Goal: Task Accomplishment & Management: Complete application form

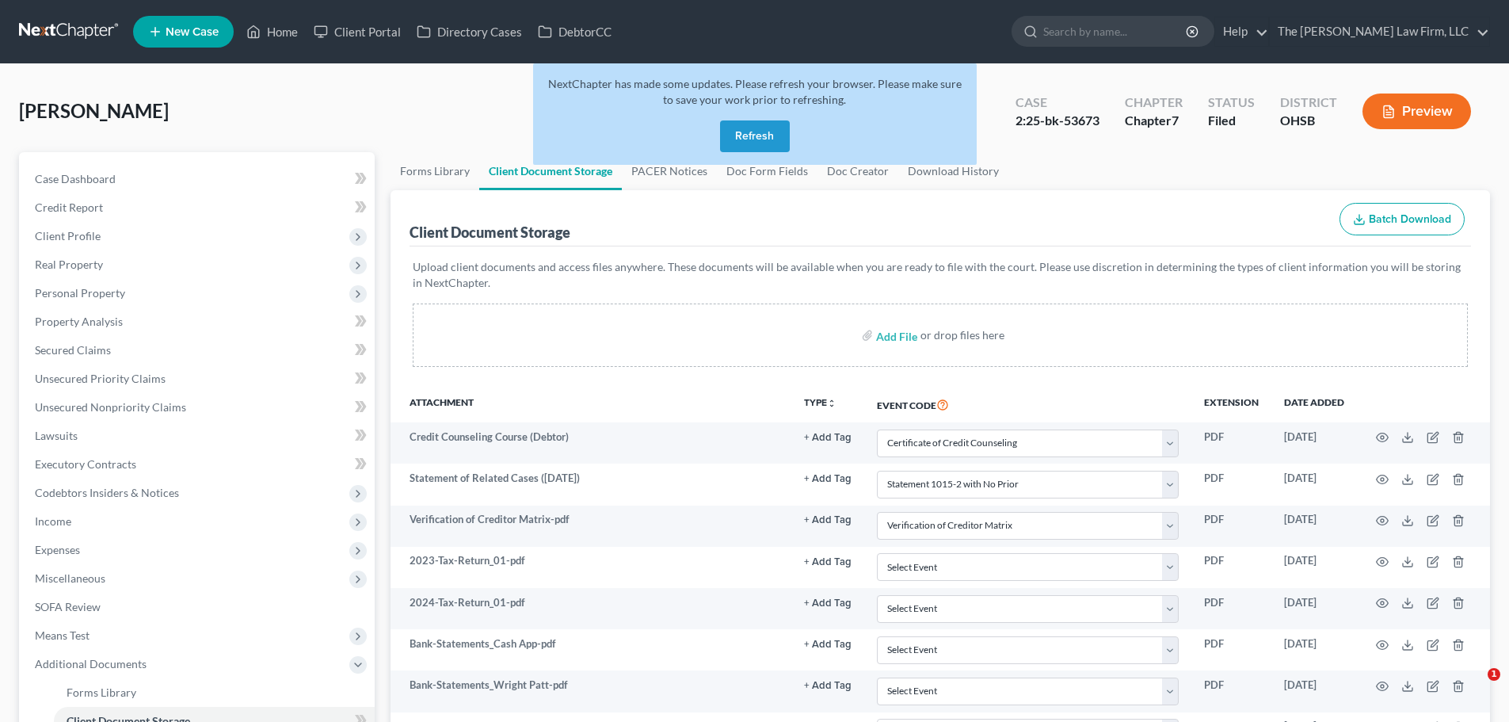
select select "7"
select select "52"
select select "61"
select select "37"
click at [771, 137] on button "Refresh" at bounding box center [755, 136] width 70 height 32
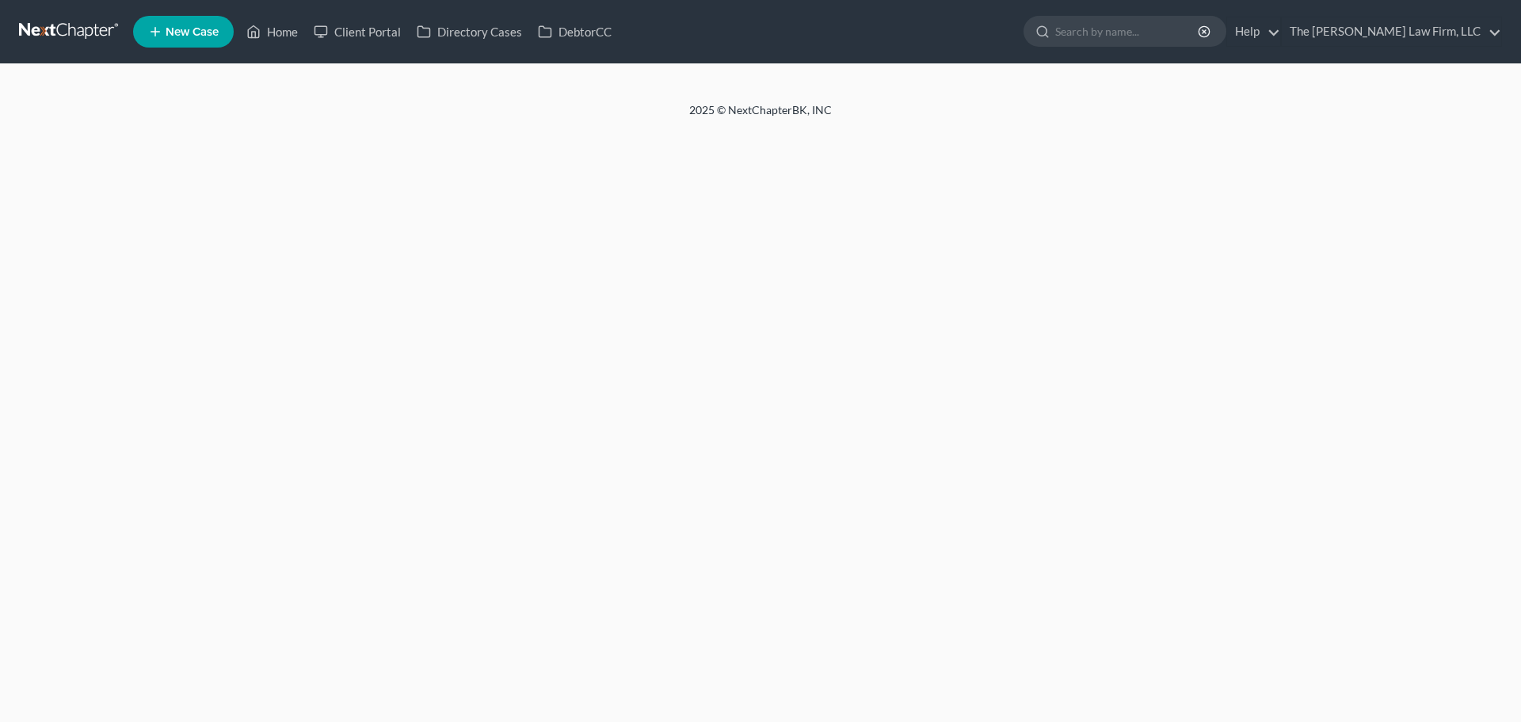
select select "7"
select select "52"
select select "61"
select select "37"
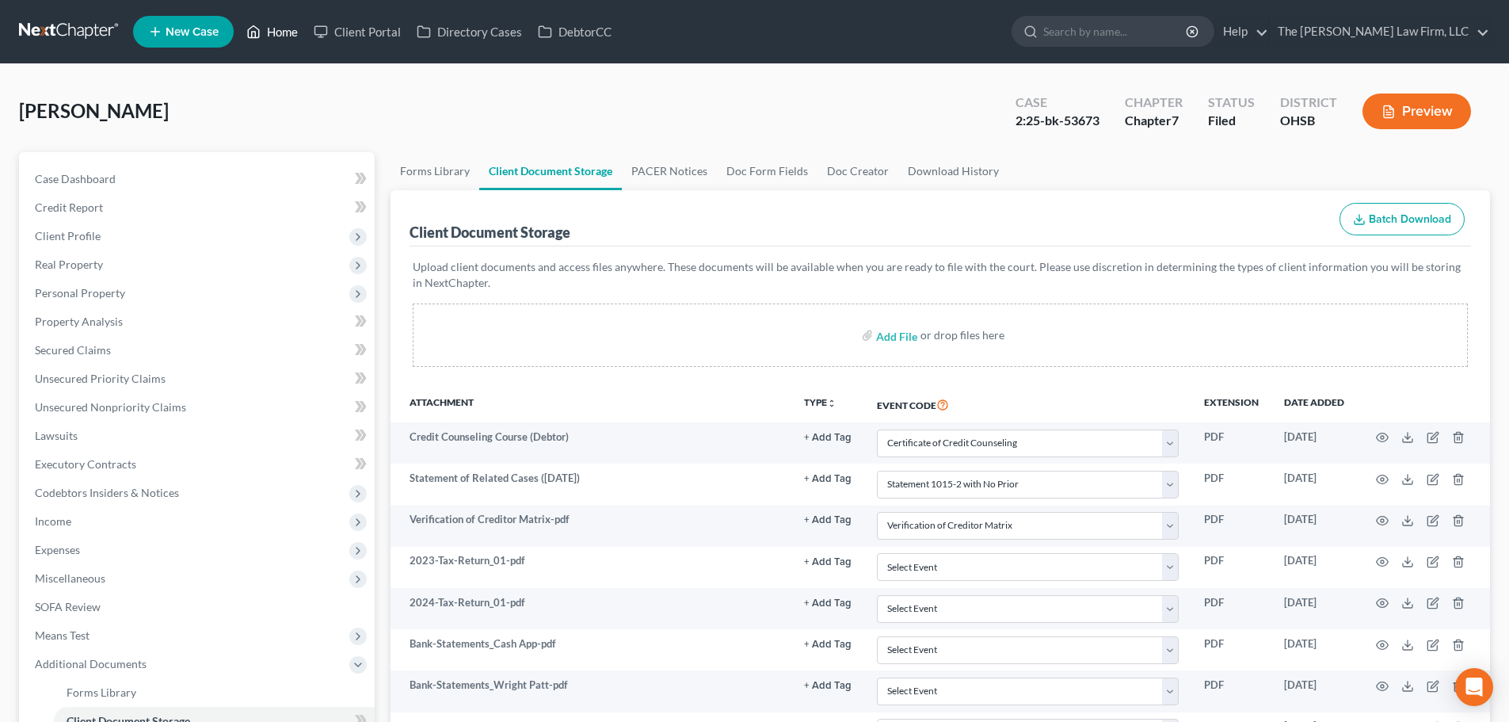
click at [287, 37] on link "Home" at bounding box center [271, 31] width 67 height 29
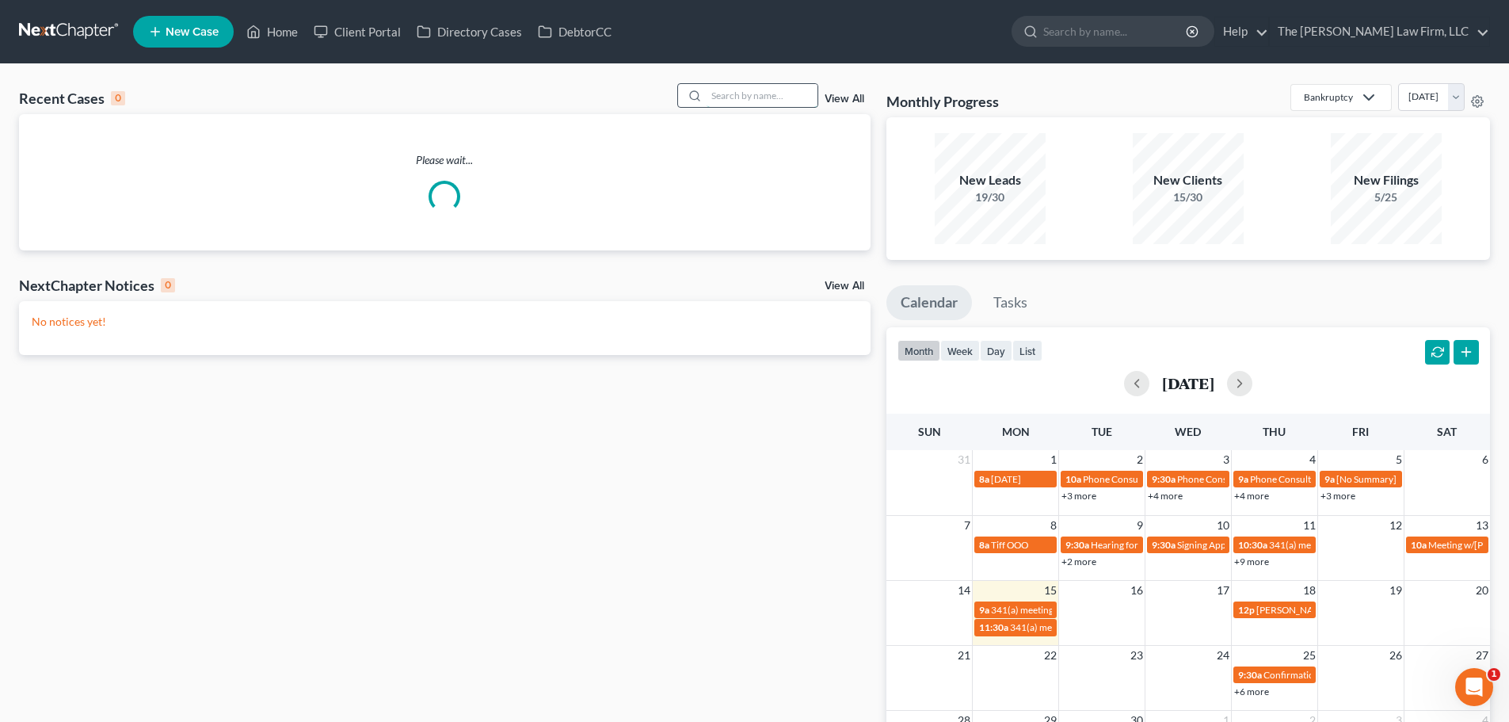
click at [795, 93] on input "search" at bounding box center [762, 95] width 111 height 23
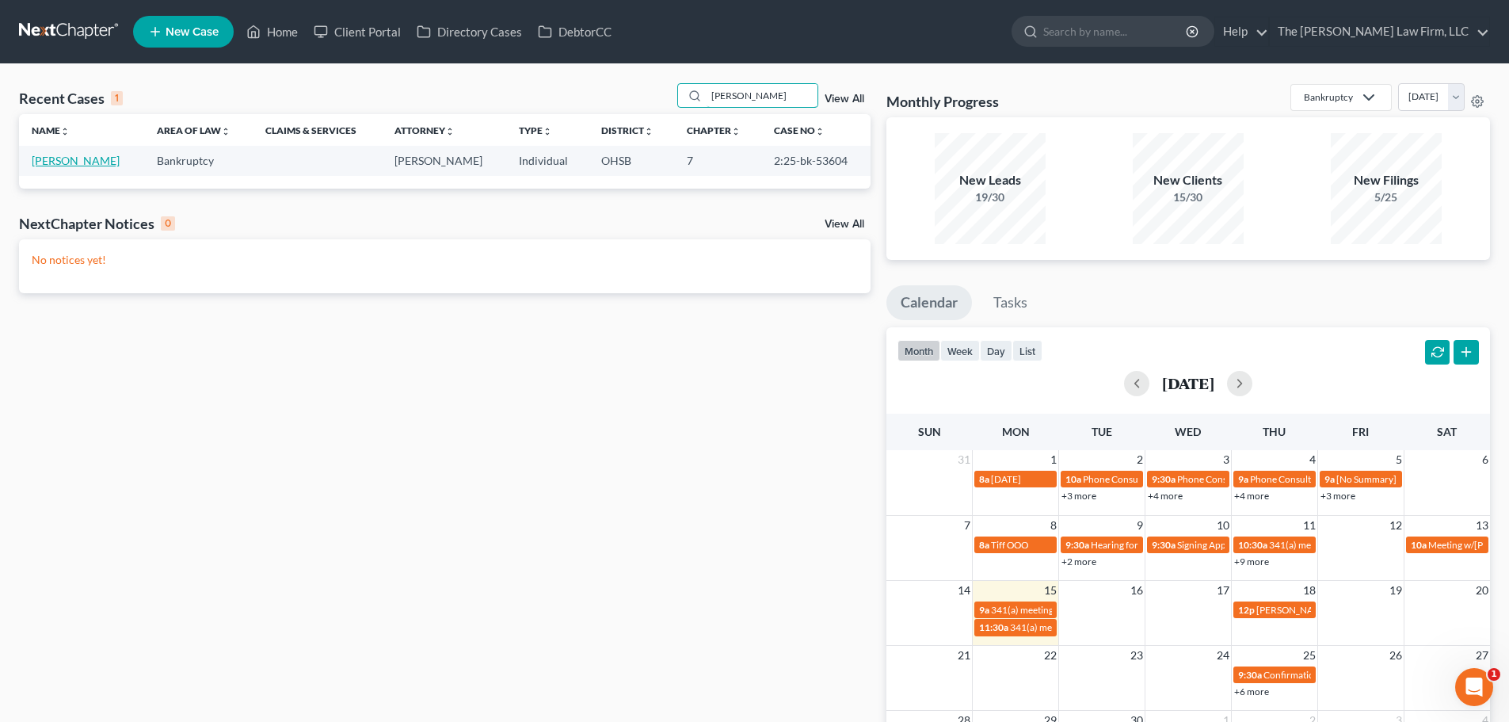
type input "[PERSON_NAME]"
click at [70, 163] on link "[PERSON_NAME]" at bounding box center [76, 160] width 88 height 13
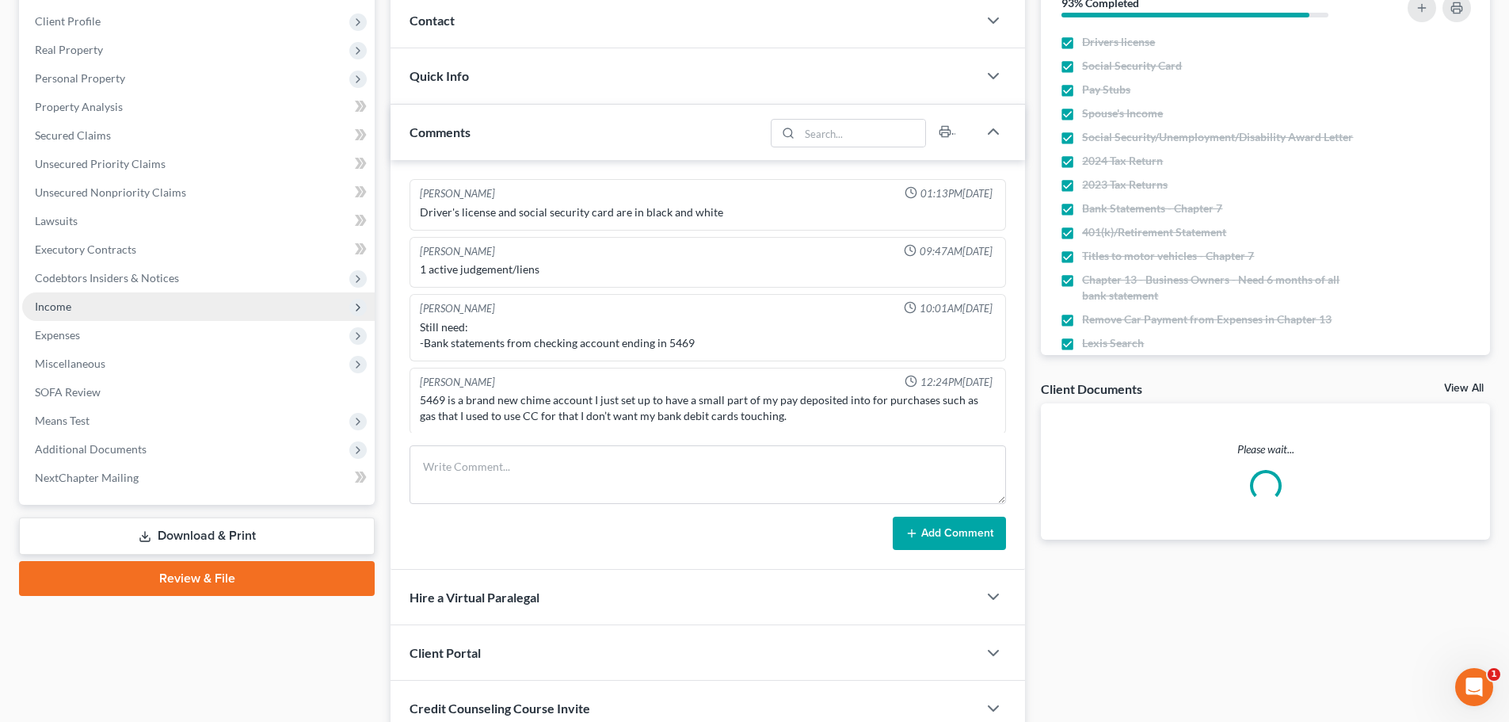
scroll to position [2, 0]
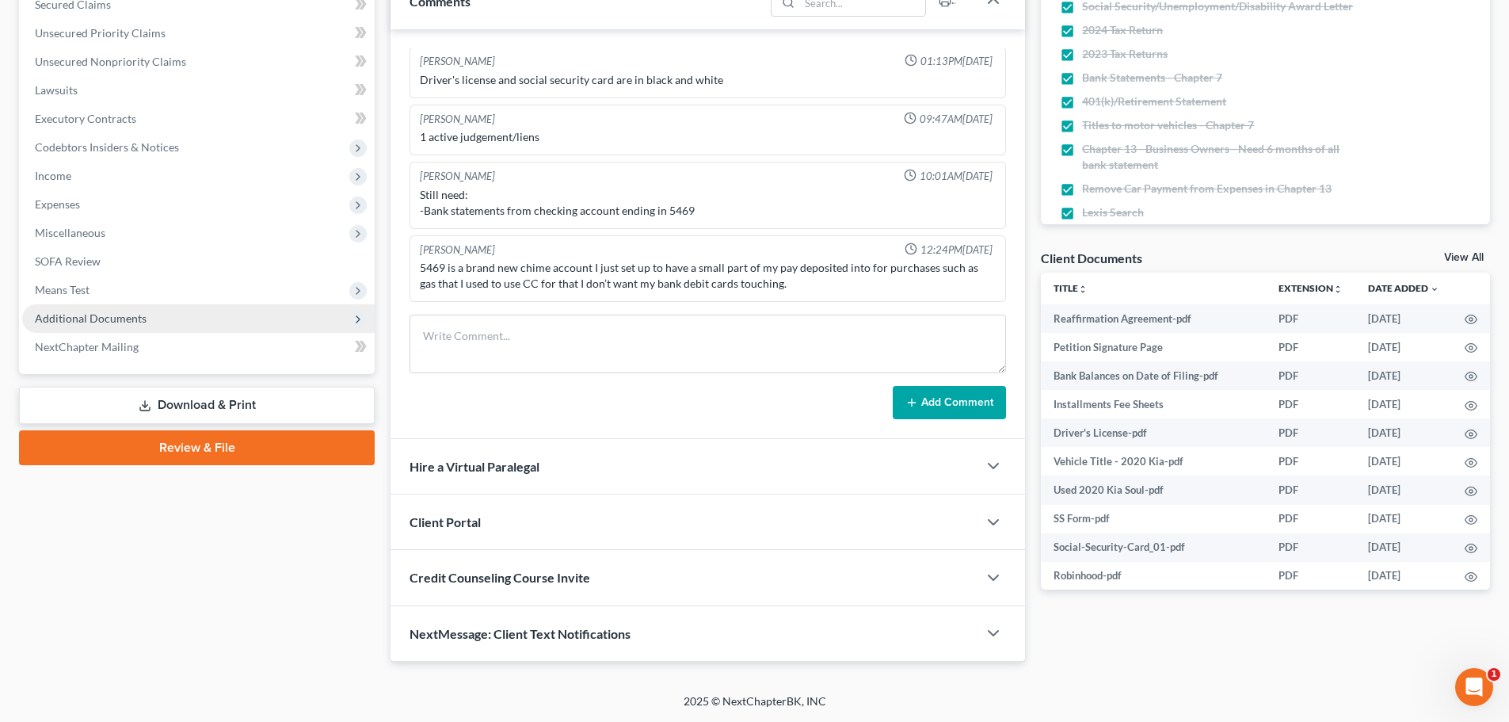
click at [120, 323] on span "Additional Documents" at bounding box center [91, 317] width 112 height 13
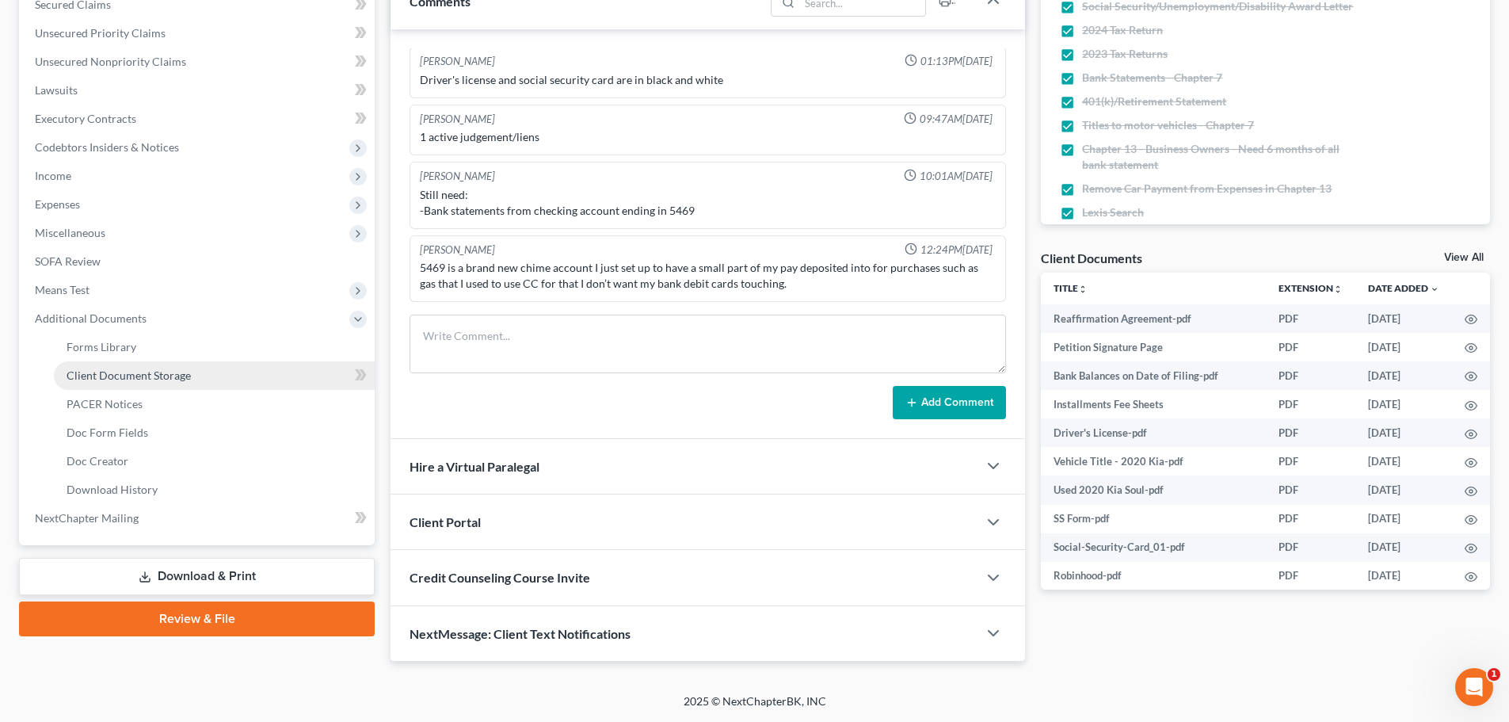
click at [133, 369] on span "Client Document Storage" at bounding box center [129, 374] width 124 height 13
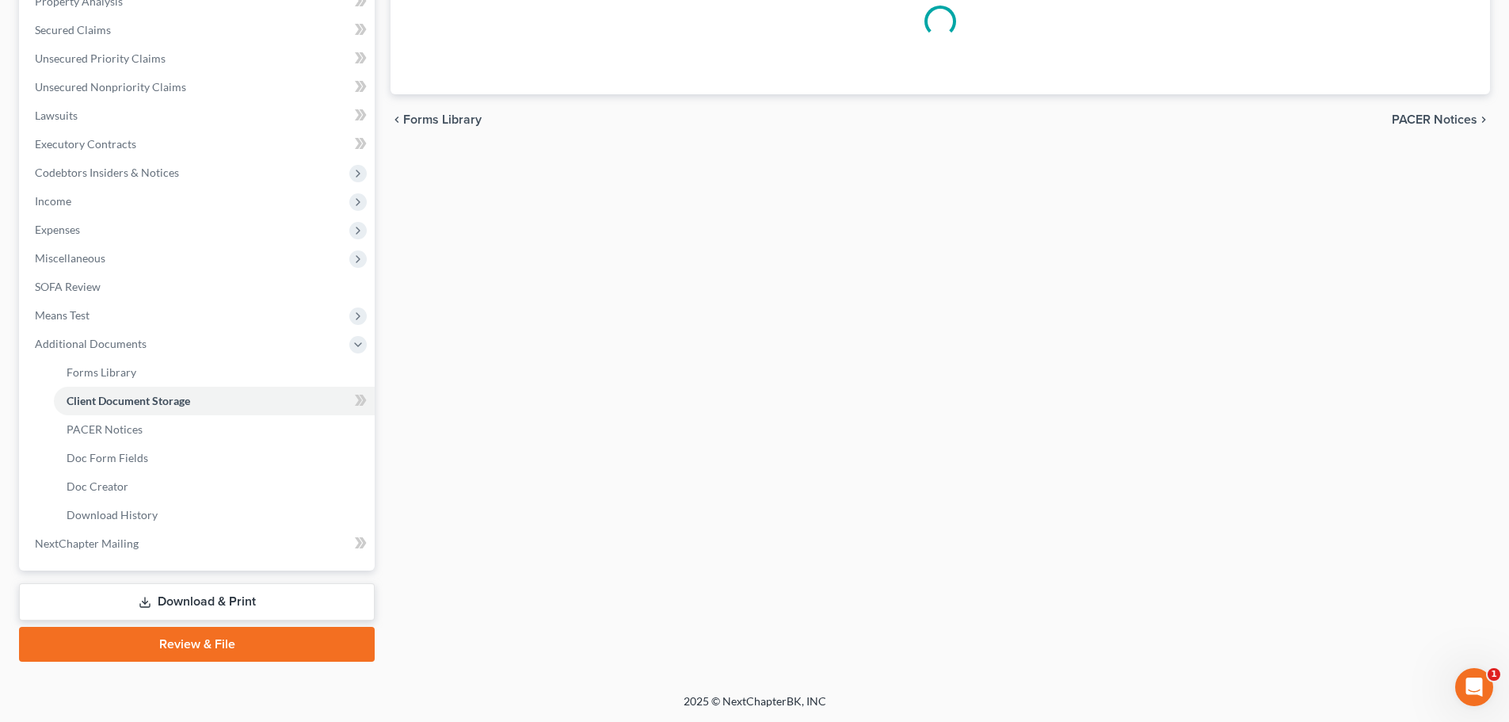
scroll to position [192, 0]
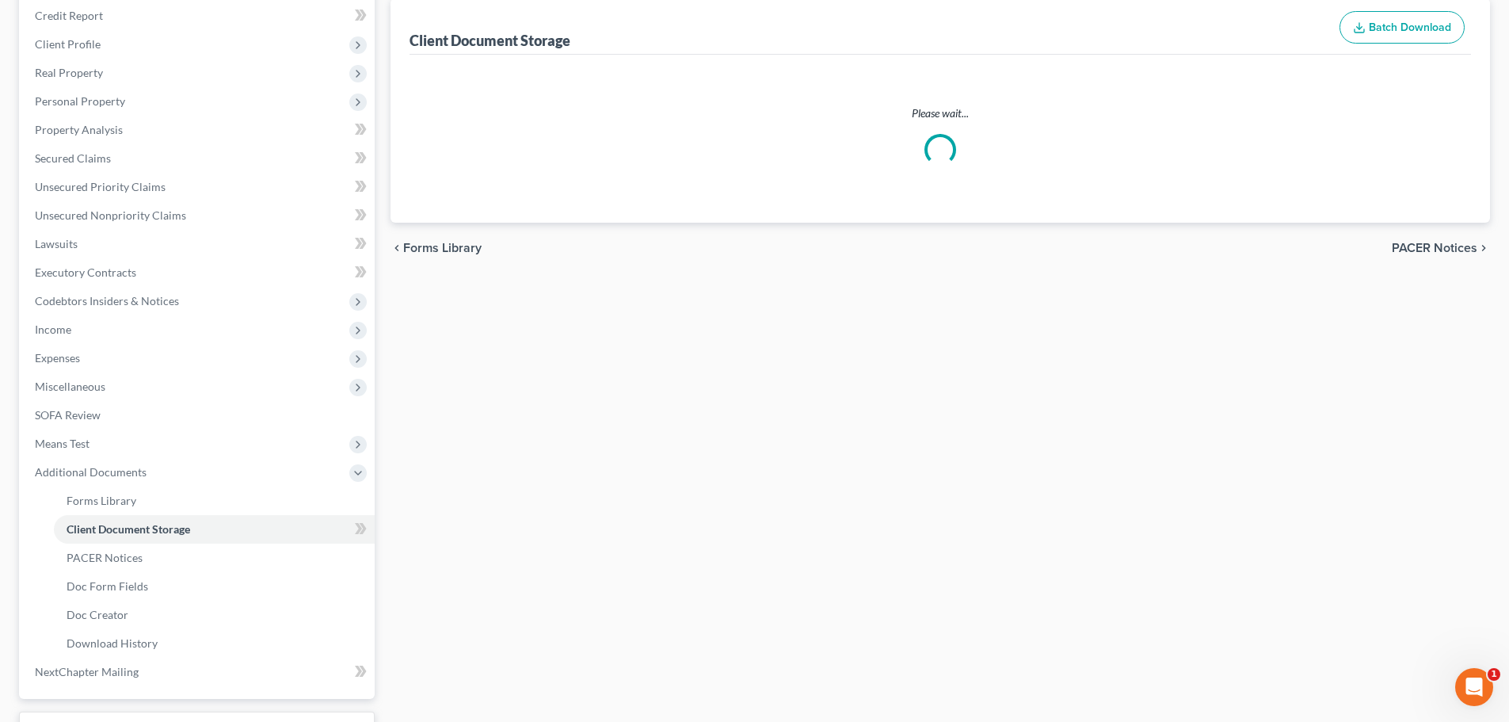
select select "7"
select select "52"
select select "61"
select select "37"
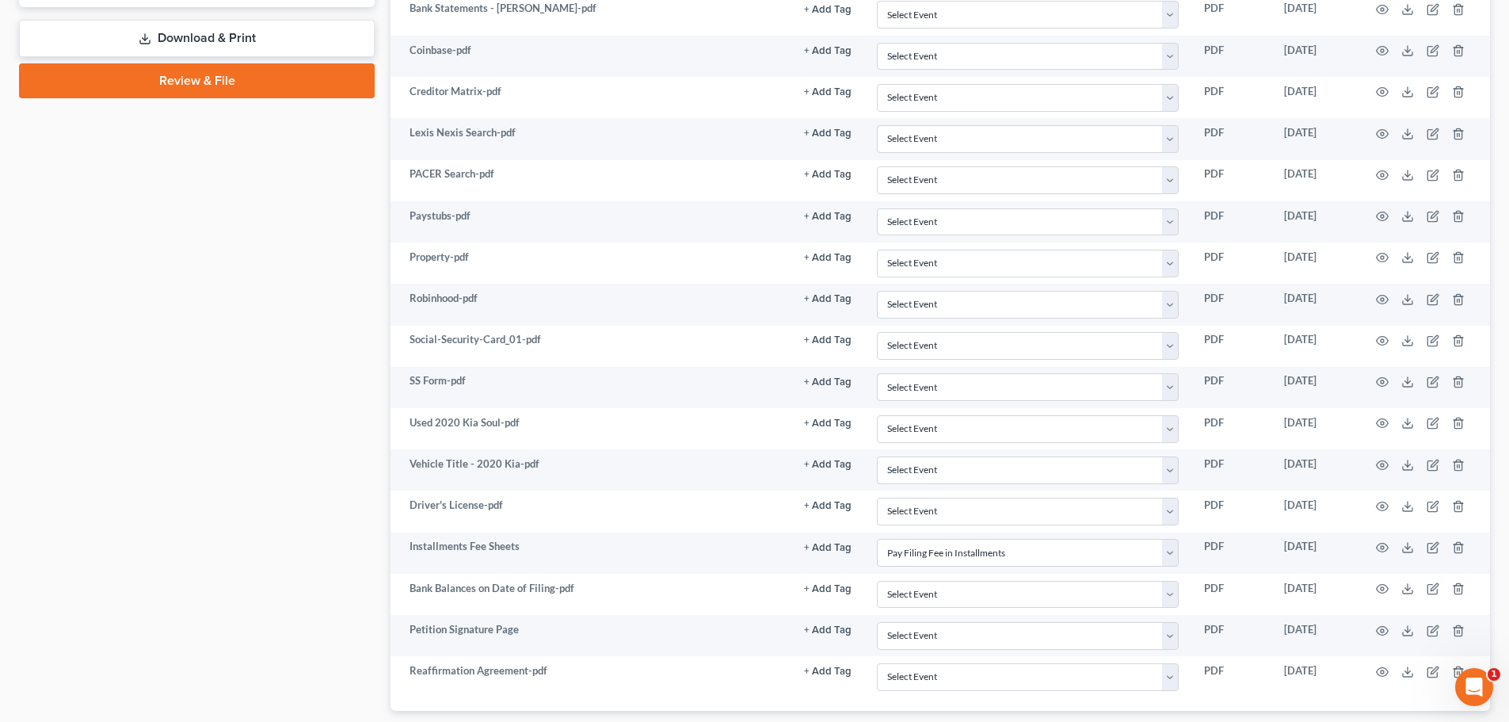
scroll to position [983, 0]
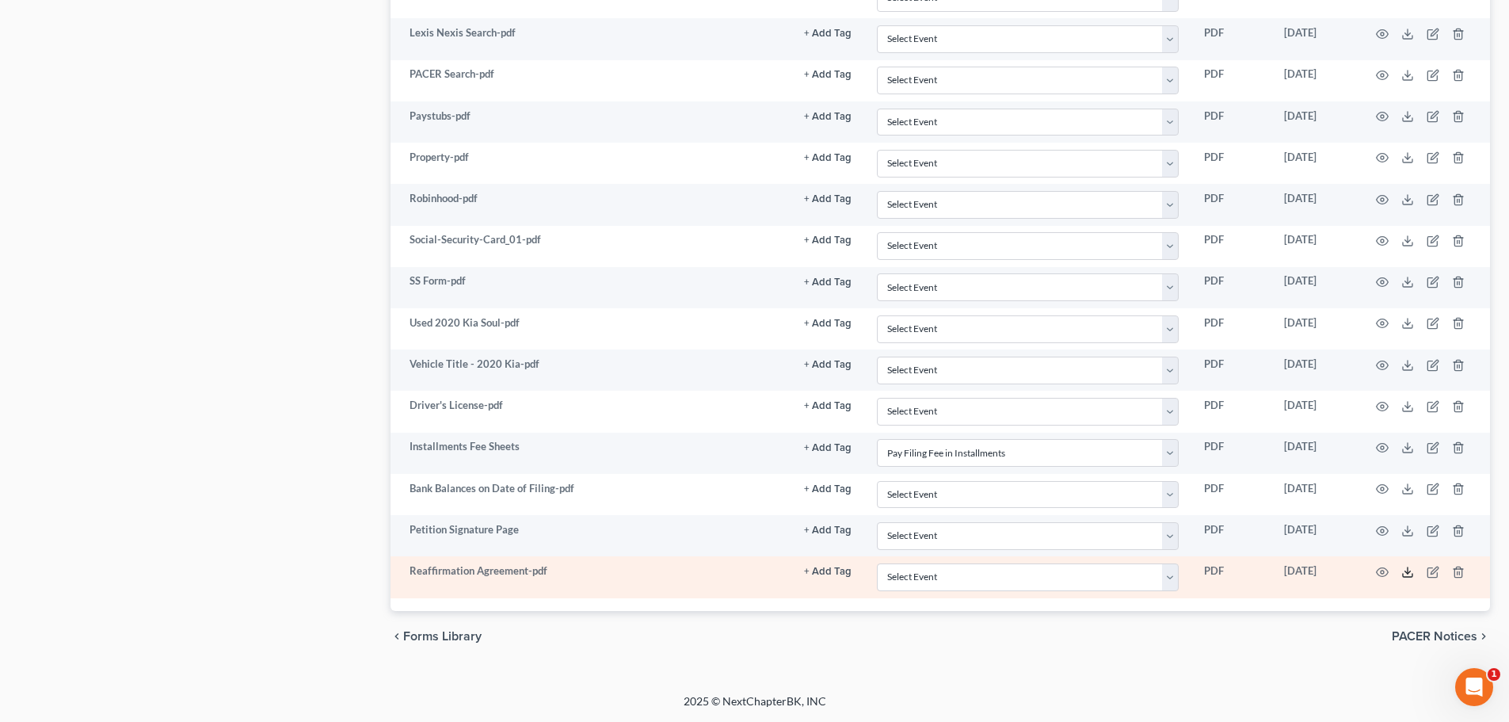
click at [1407, 568] on icon at bounding box center [1408, 572] width 13 height 13
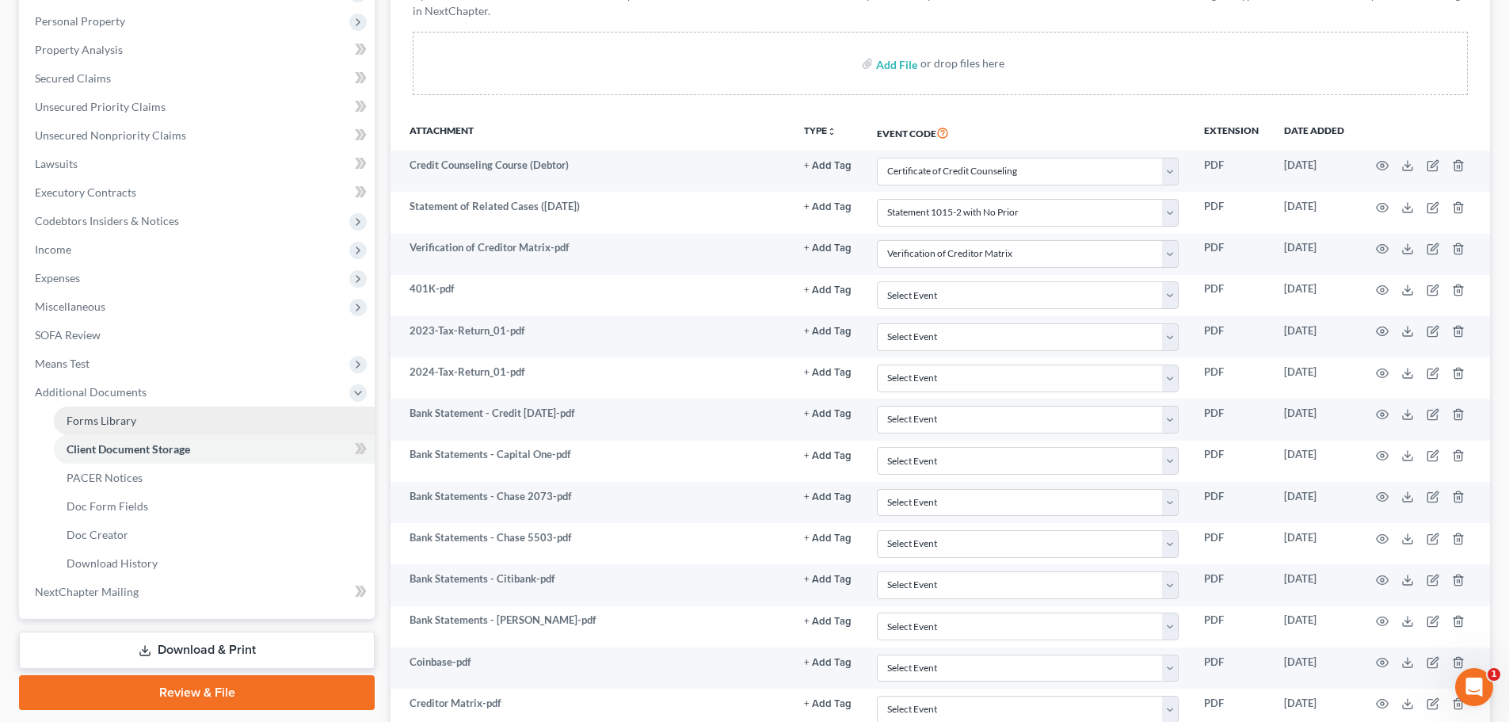
scroll to position [270, 0]
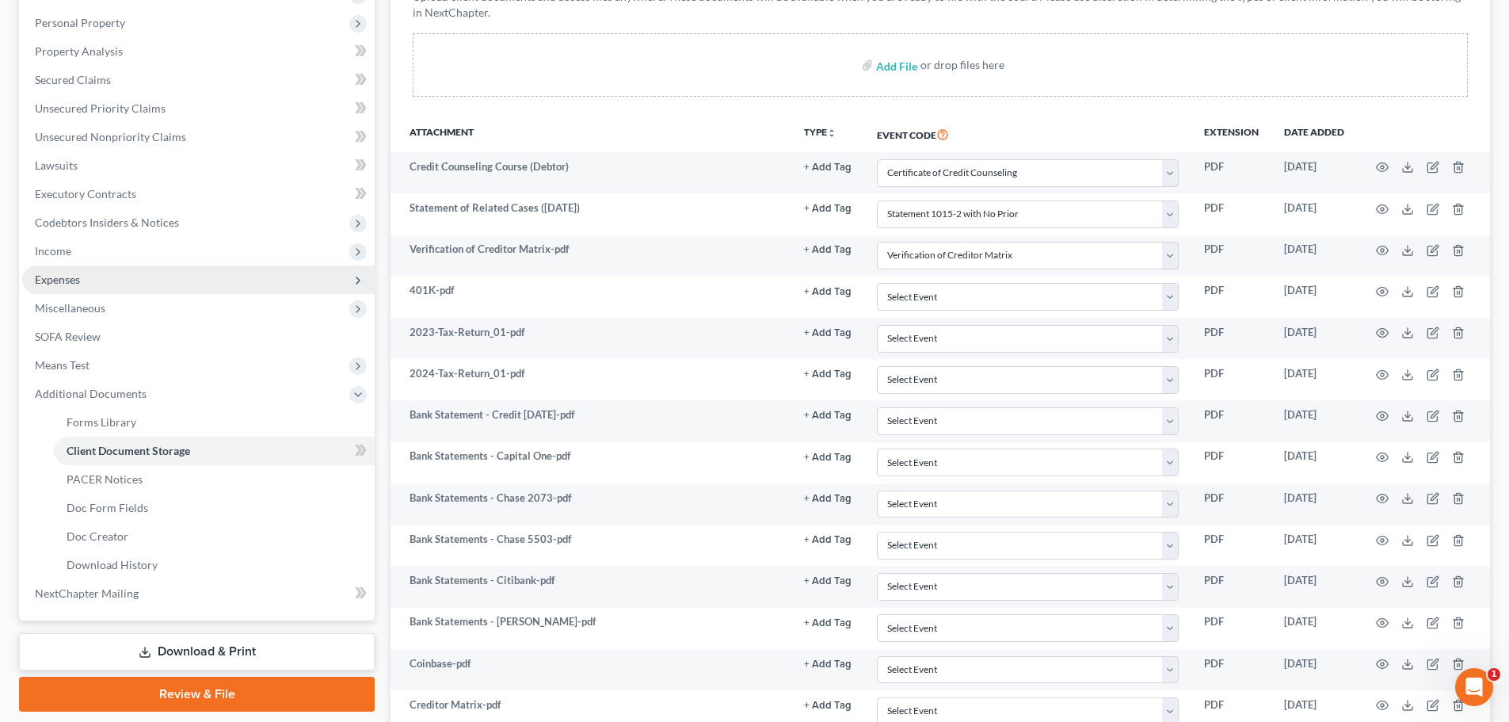
click at [80, 284] on span "Expenses" at bounding box center [57, 279] width 45 height 13
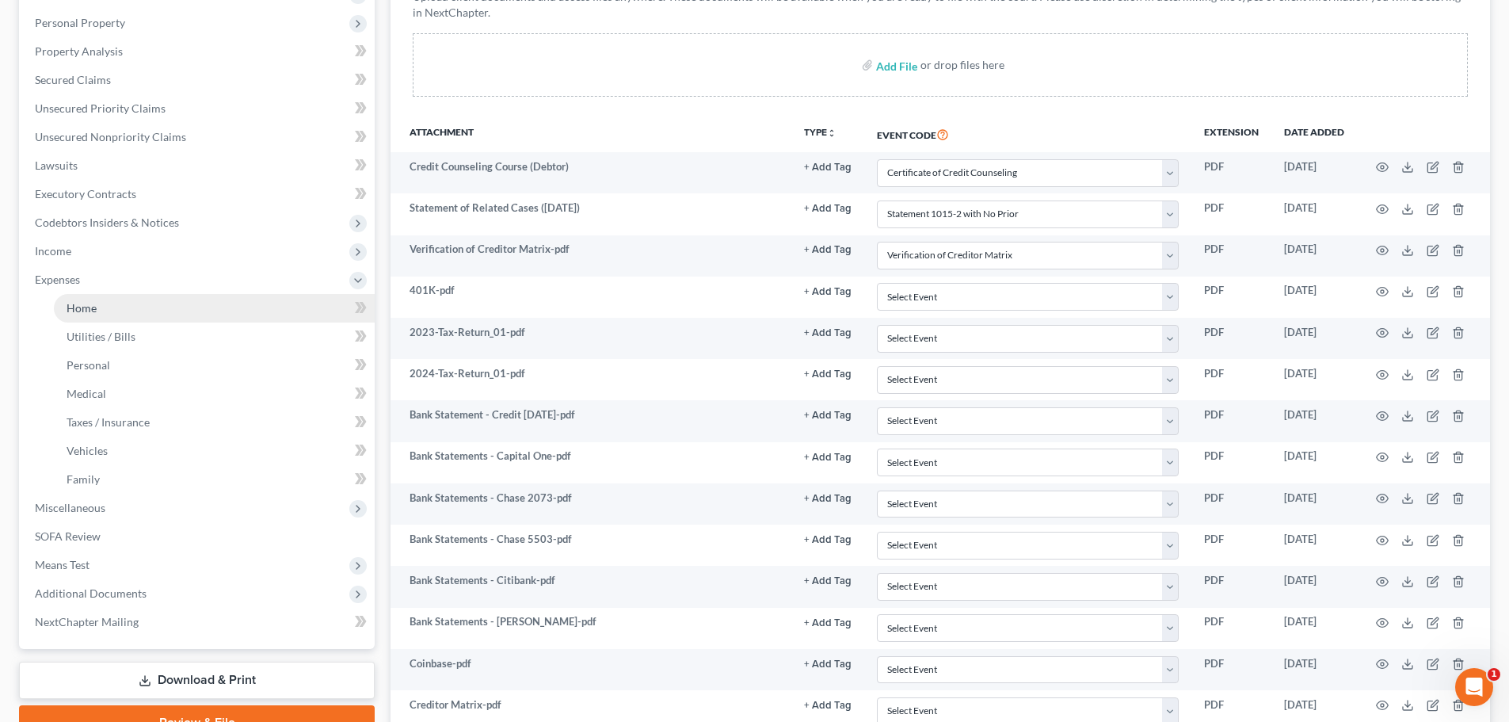
click at [242, 299] on link "Home" at bounding box center [214, 308] width 321 height 29
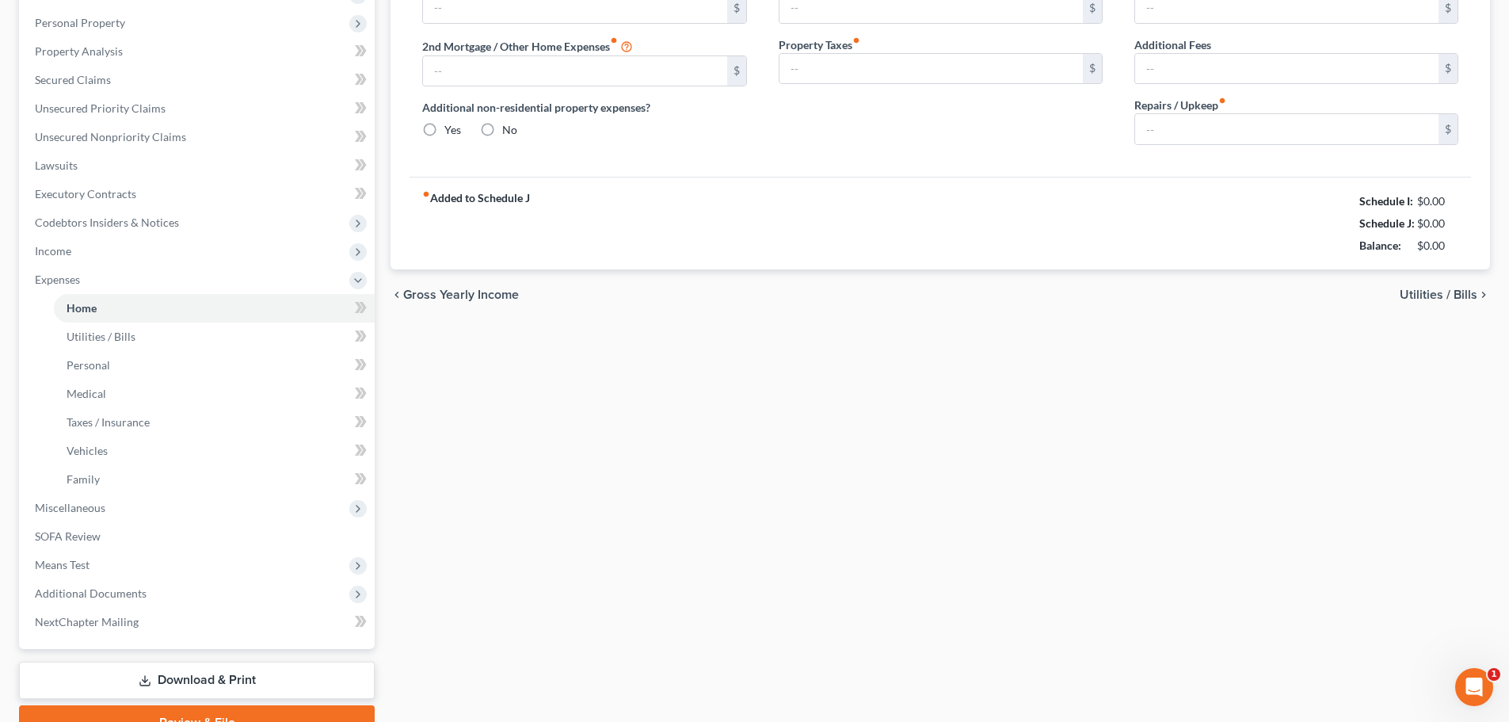
type input "975.00"
type input "0.00"
radio input "true"
type input "13.58"
type input "0.00"
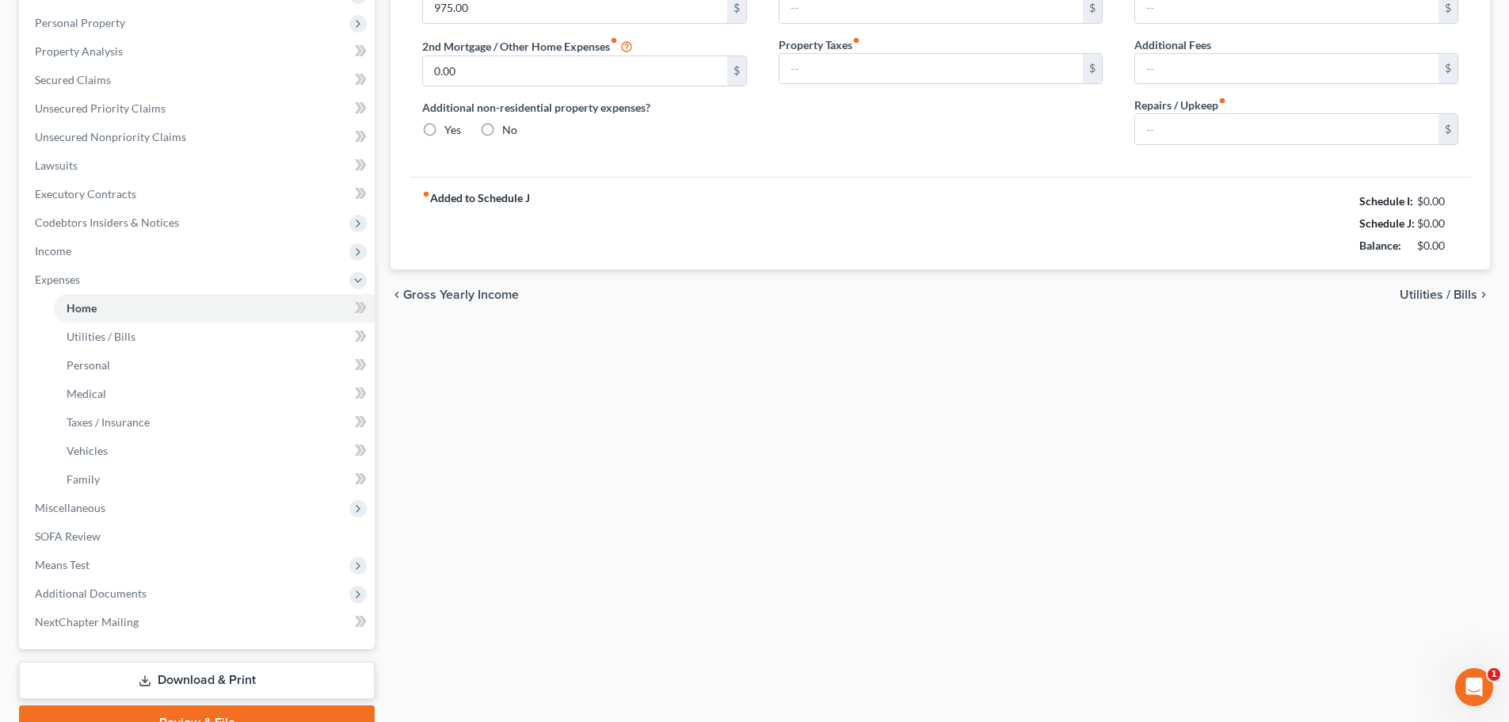
type input "0.00"
type input "100.00"
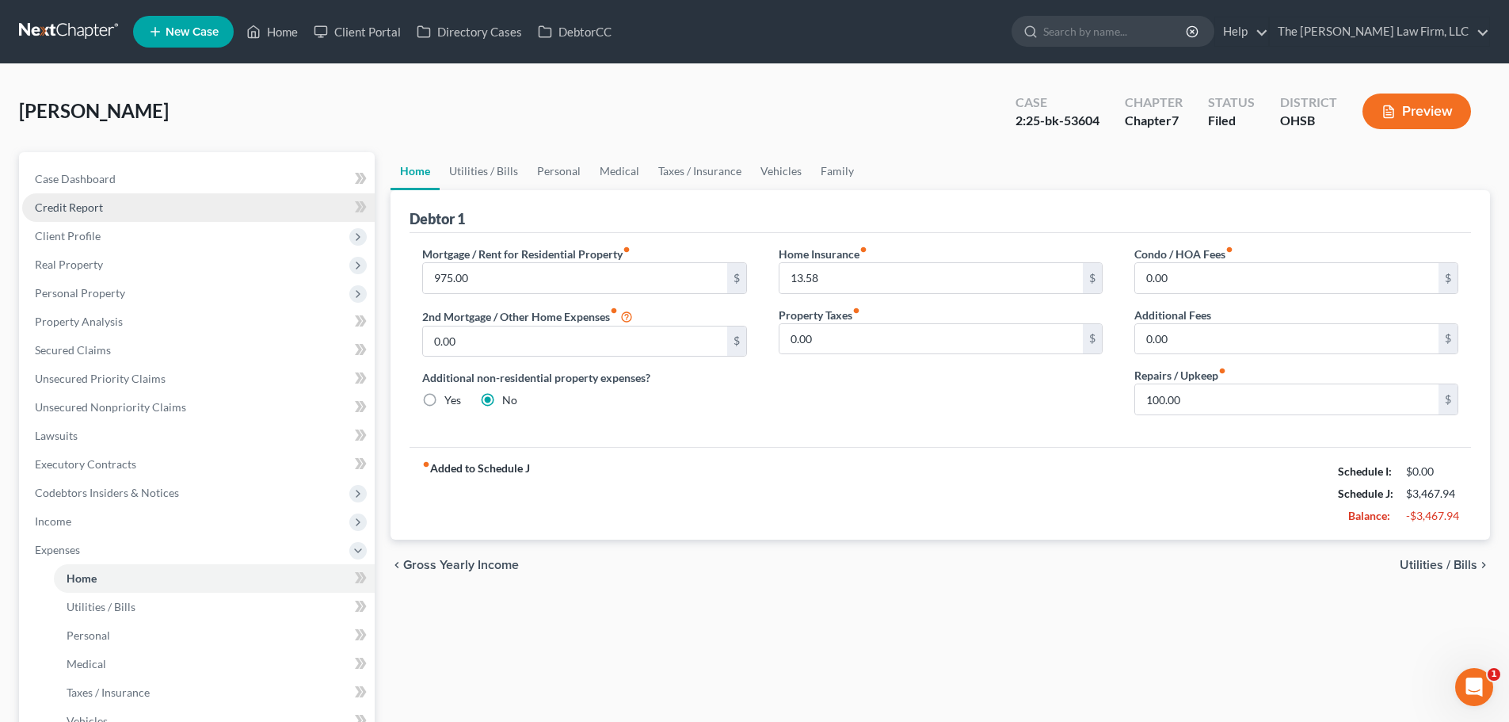
click at [70, 207] on span "Credit Report" at bounding box center [69, 206] width 68 height 13
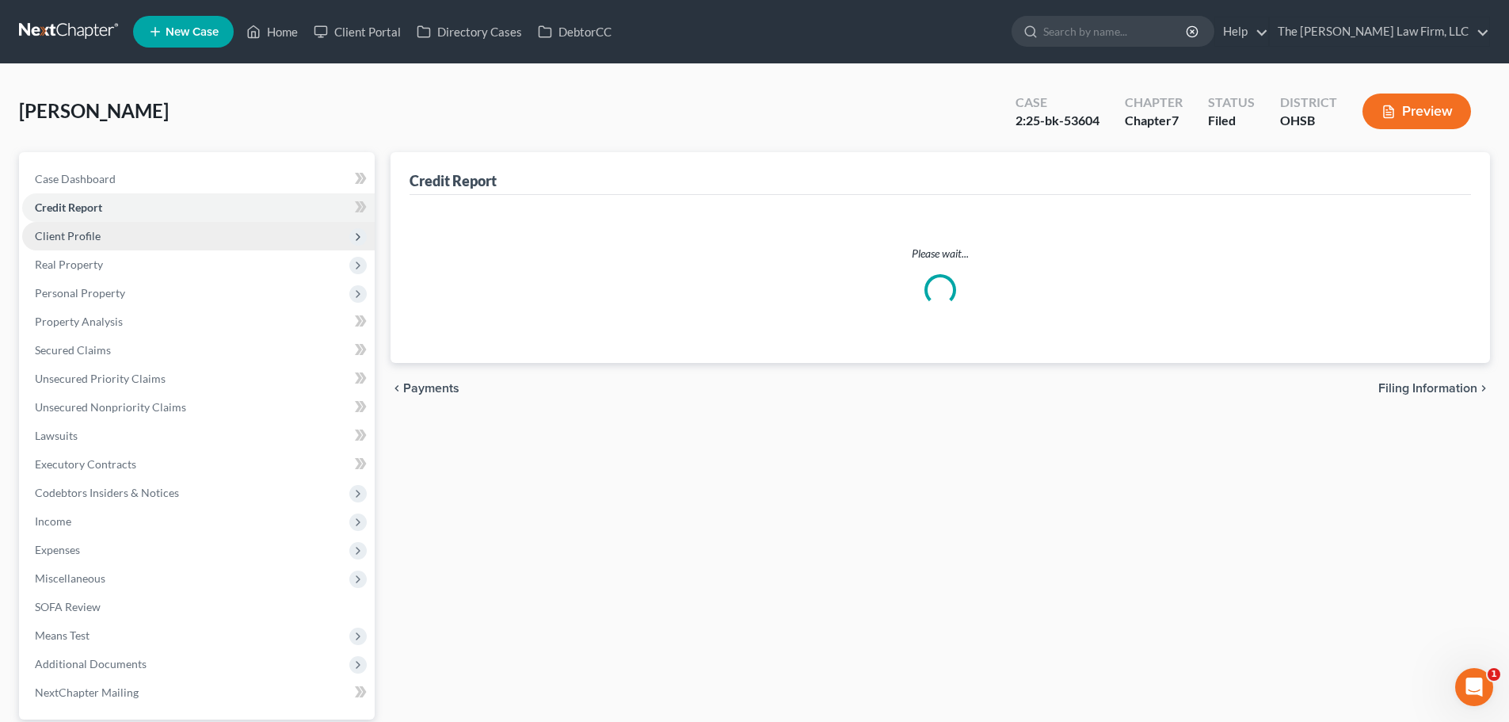
click at [77, 239] on span "Client Profile" at bounding box center [68, 235] width 66 height 13
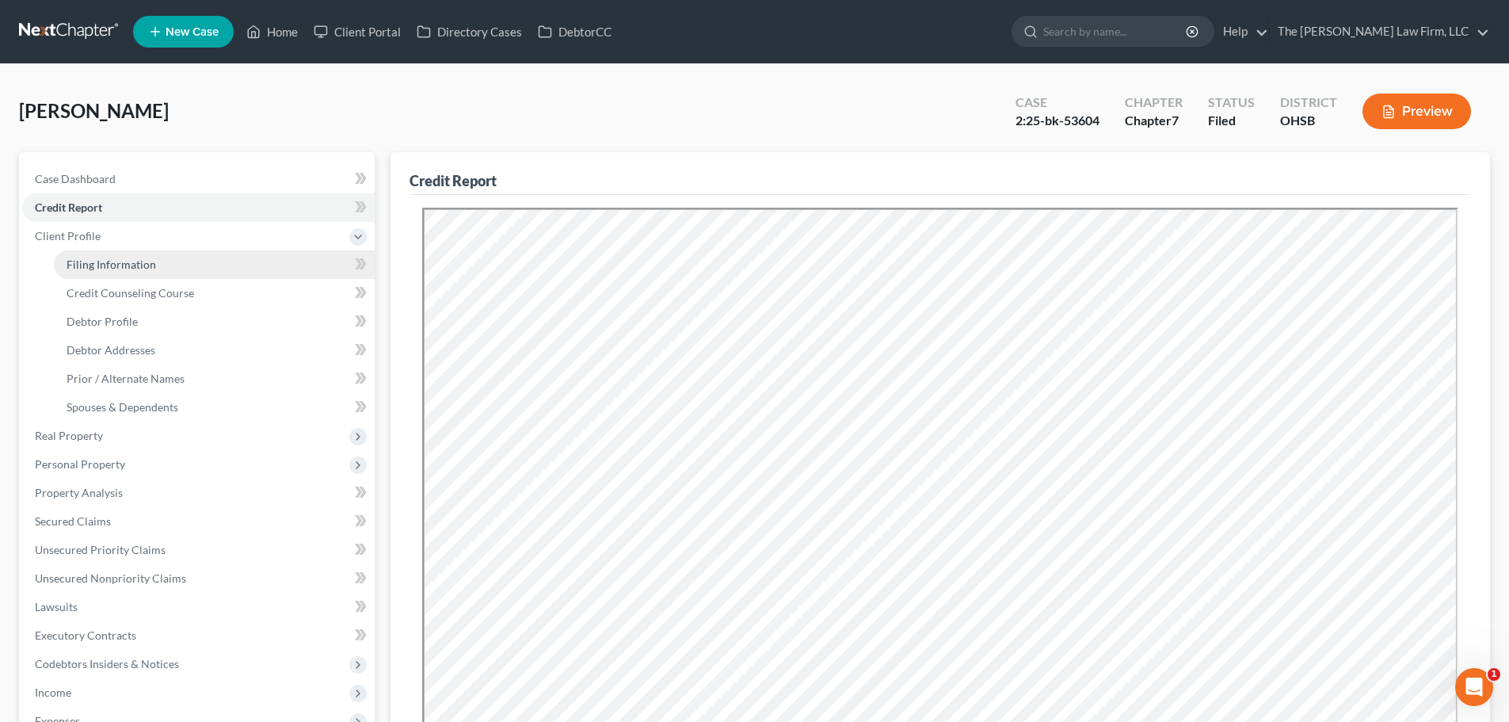
click at [119, 265] on span "Filing Information" at bounding box center [112, 264] width 90 height 13
select select "1"
select select "0"
select select "36"
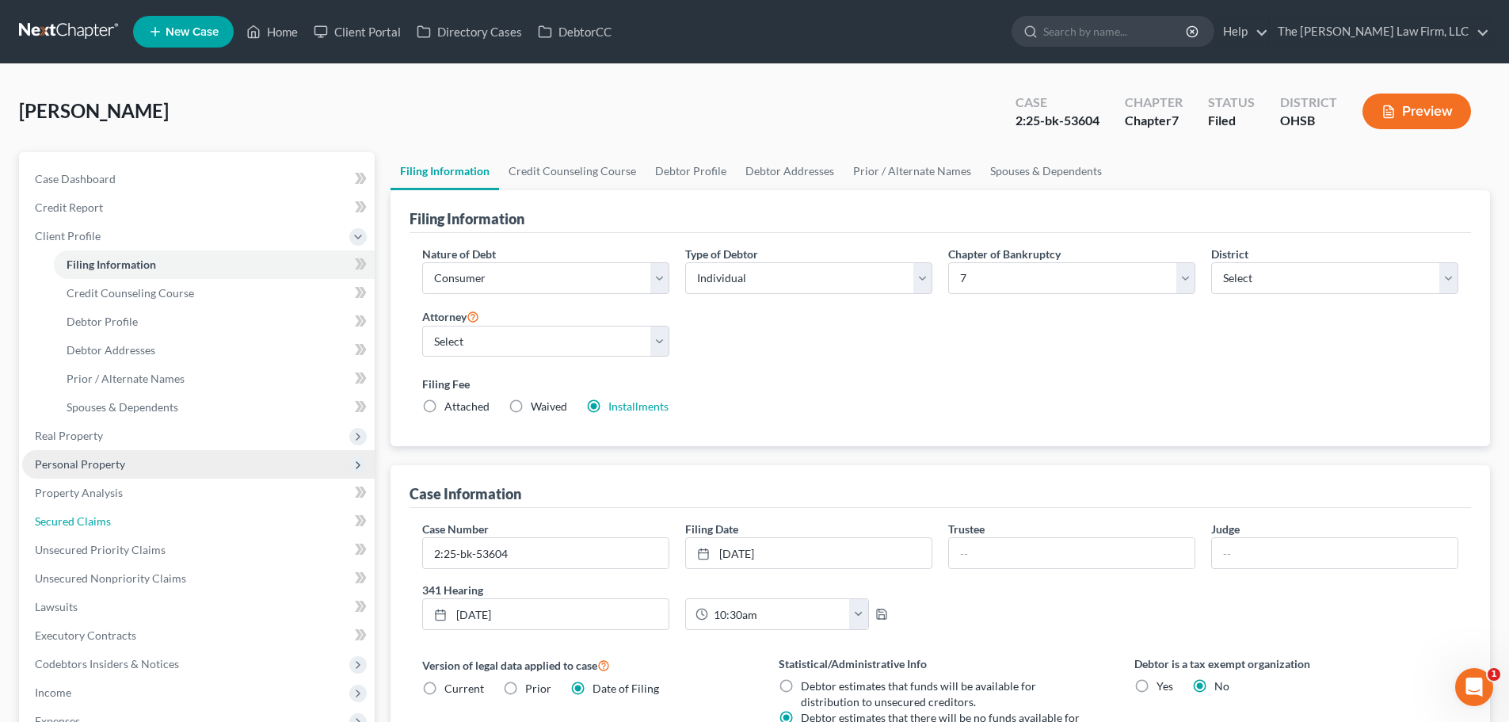
drag, startPoint x: 64, startPoint y: 524, endPoint x: 332, endPoint y: 457, distance: 275.9
click at [64, 524] on span "Secured Claims" at bounding box center [73, 520] width 76 height 13
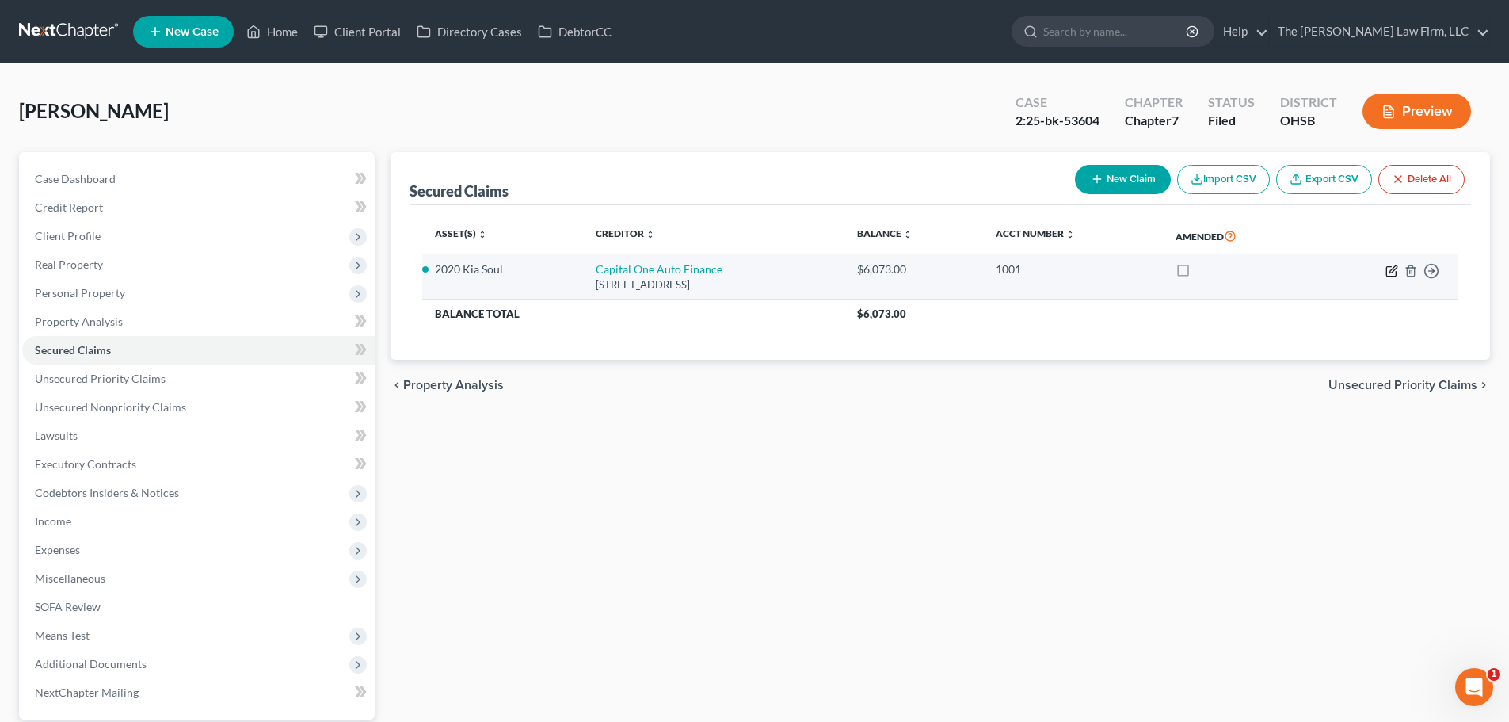
click at [1389, 269] on icon "button" at bounding box center [1392, 271] width 13 height 13
select select "45"
select select "0"
select select "2"
select select "0"
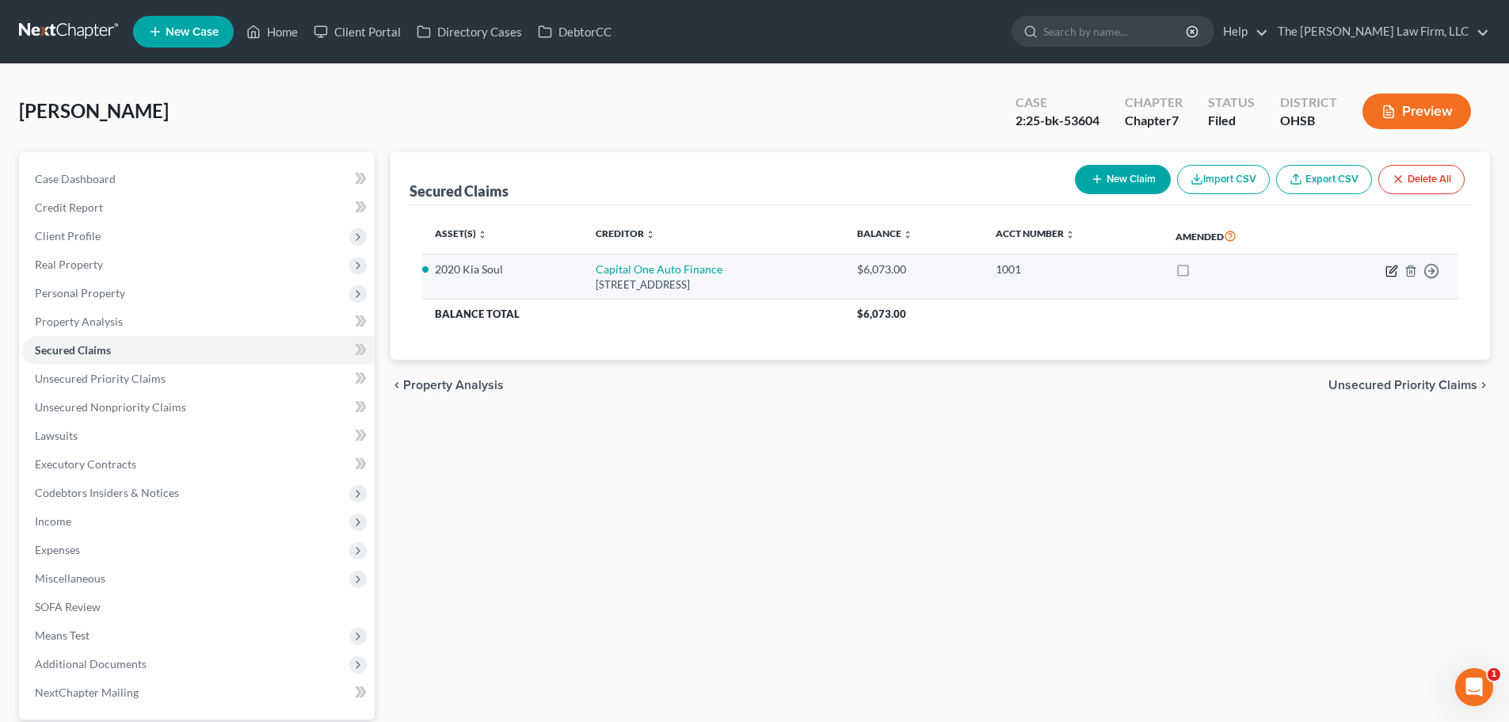
select select "0"
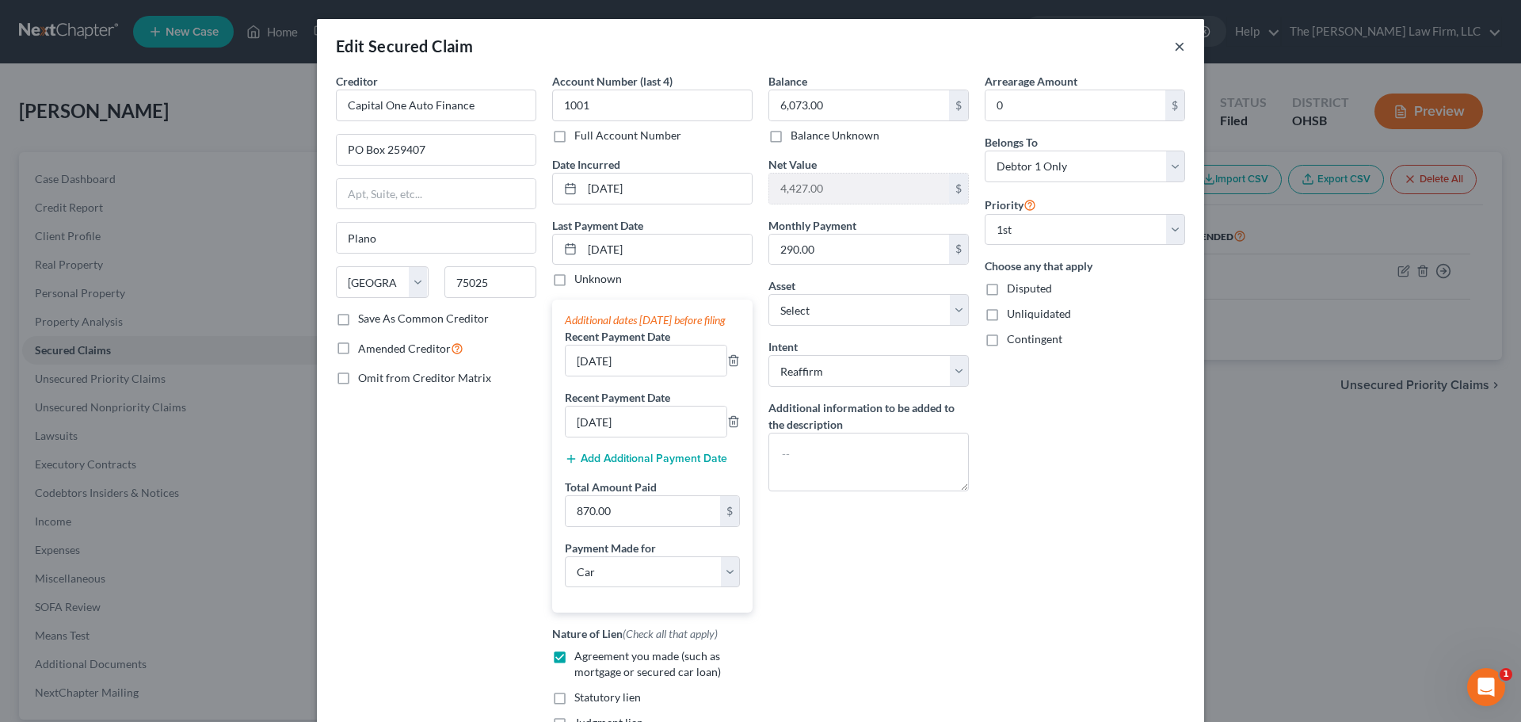
click at [1175, 47] on button "×" at bounding box center [1179, 45] width 11 height 19
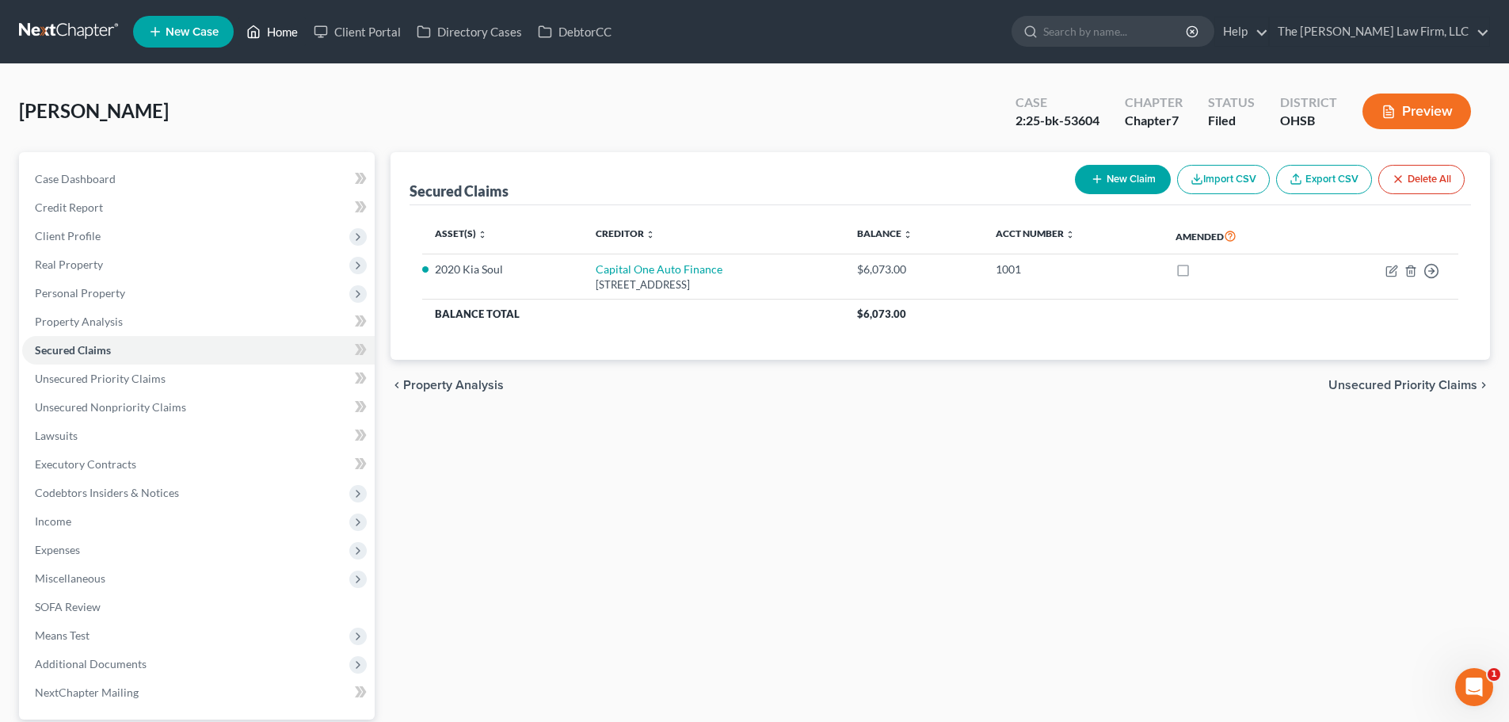
drag, startPoint x: 284, startPoint y: 34, endPoint x: 401, endPoint y: 90, distance: 129.0
click at [284, 34] on link "Home" at bounding box center [271, 31] width 67 height 29
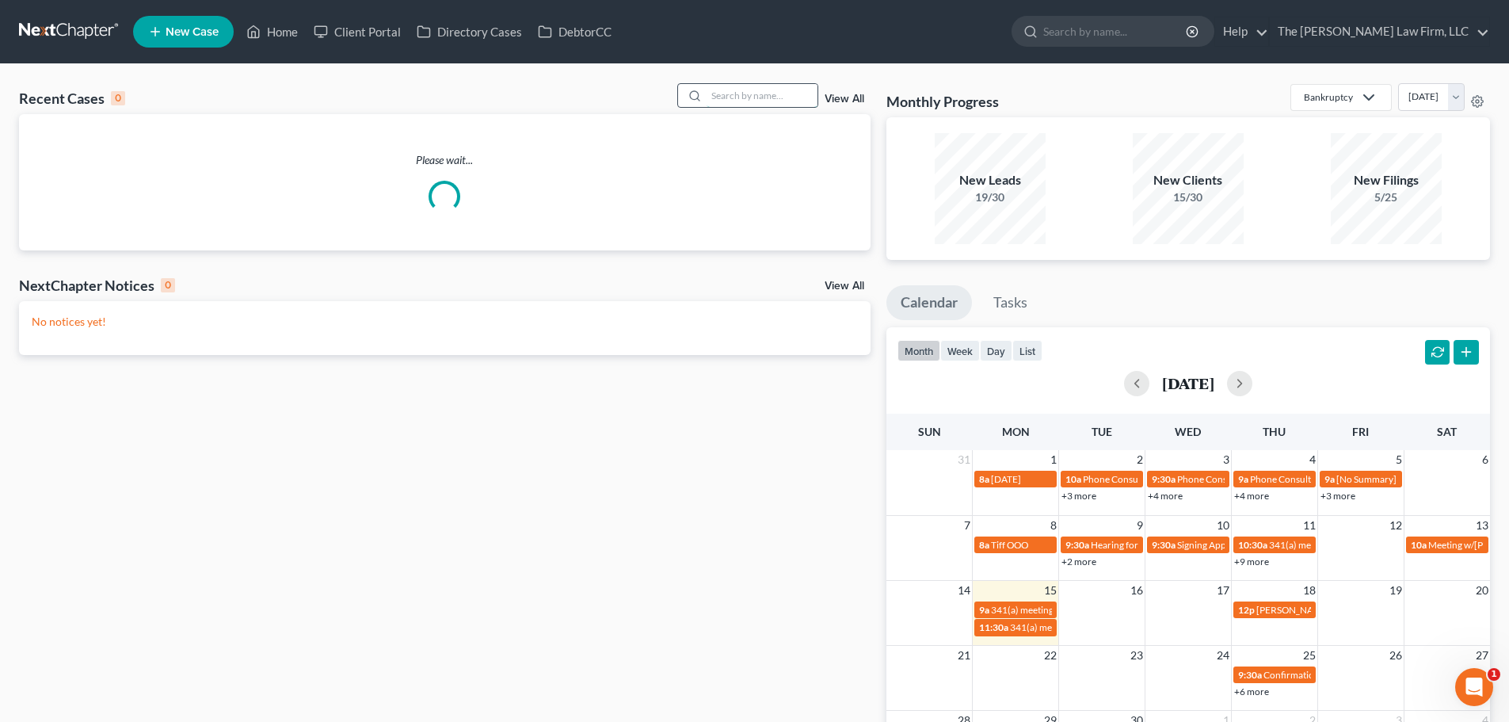
click at [719, 101] on input "search" at bounding box center [762, 95] width 111 height 23
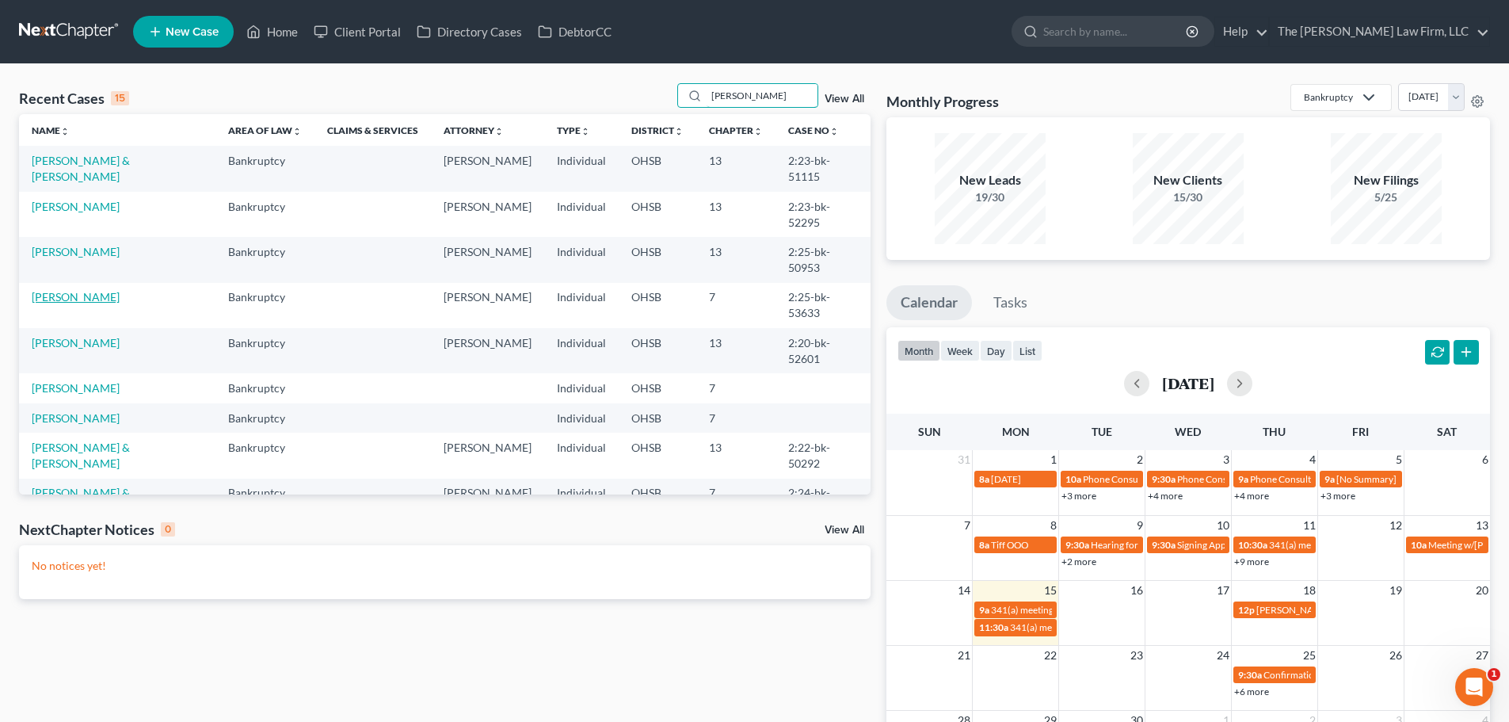
type input "[PERSON_NAME]"
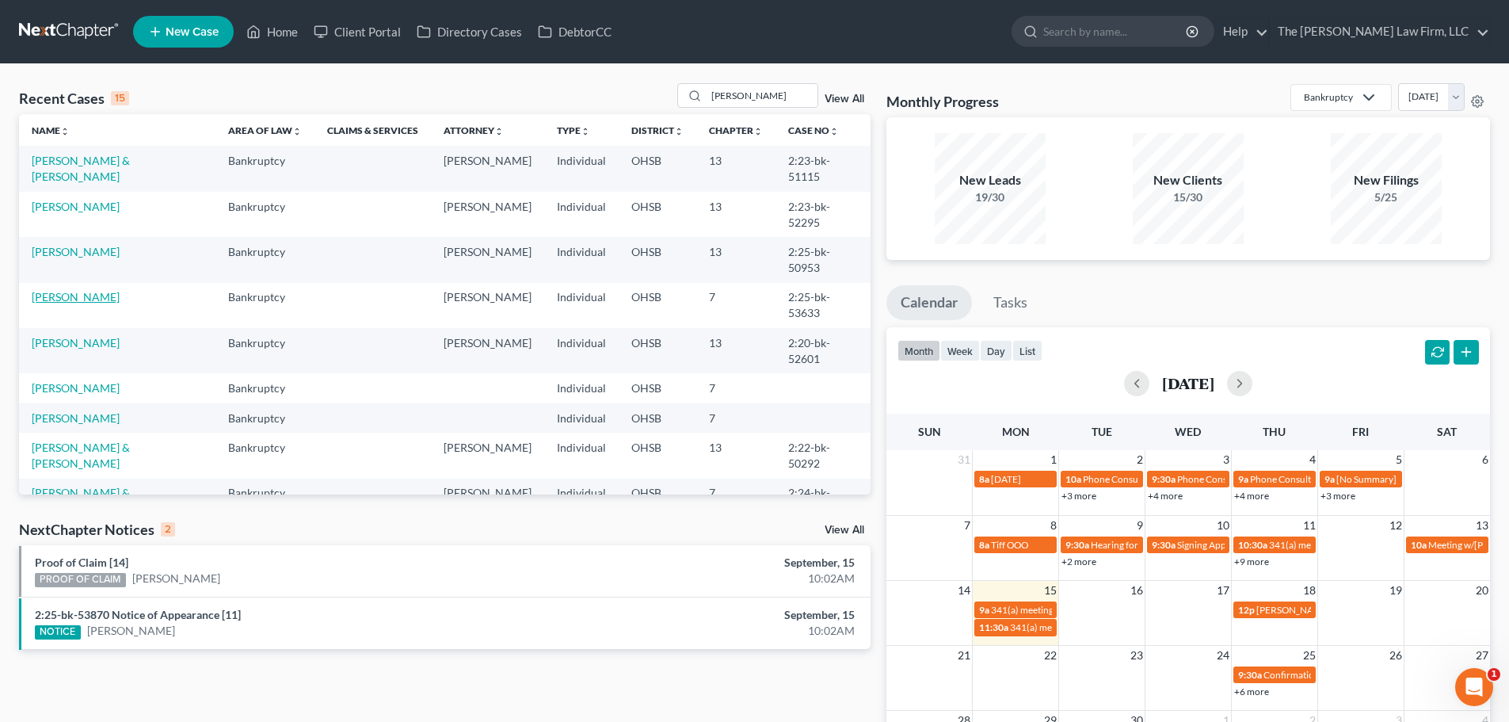
click at [113, 290] on link "[PERSON_NAME]" at bounding box center [76, 296] width 88 height 13
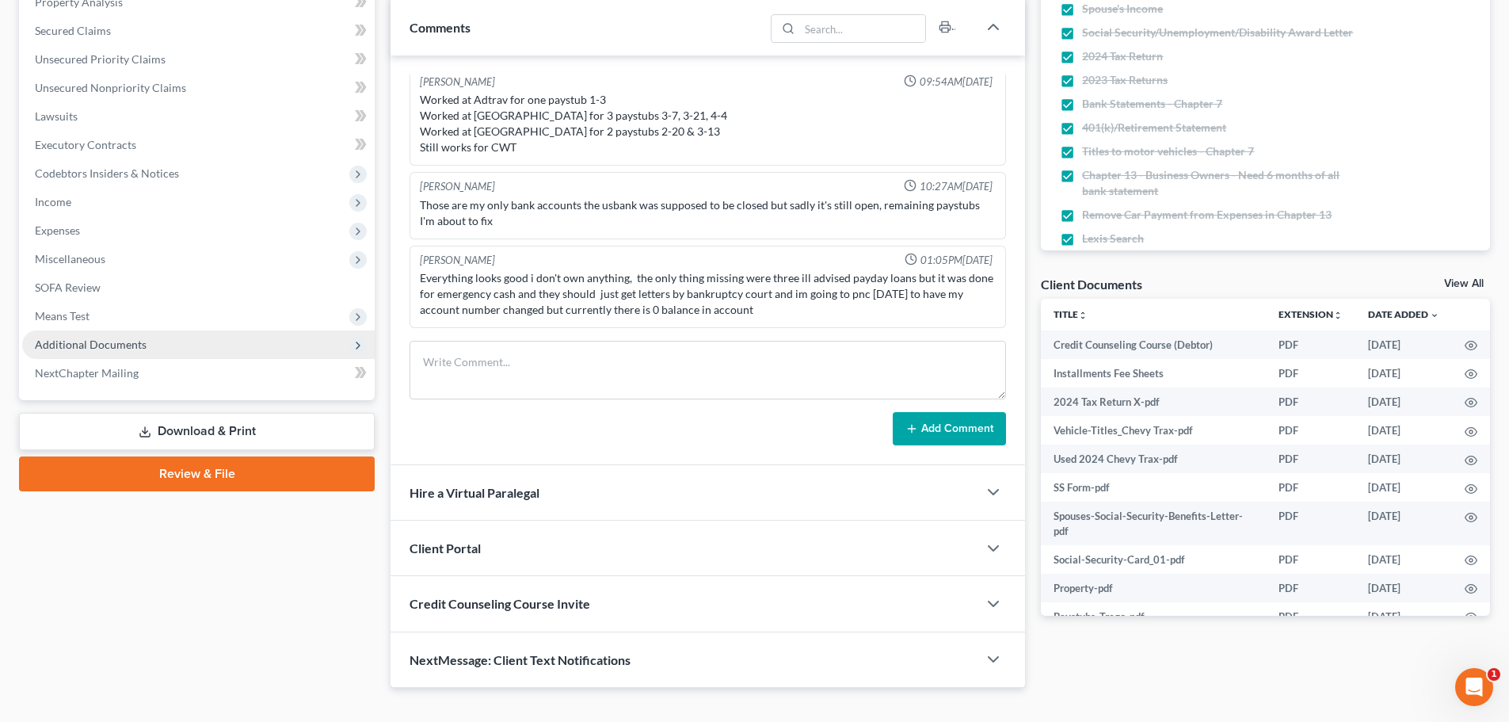
scroll to position [345, 0]
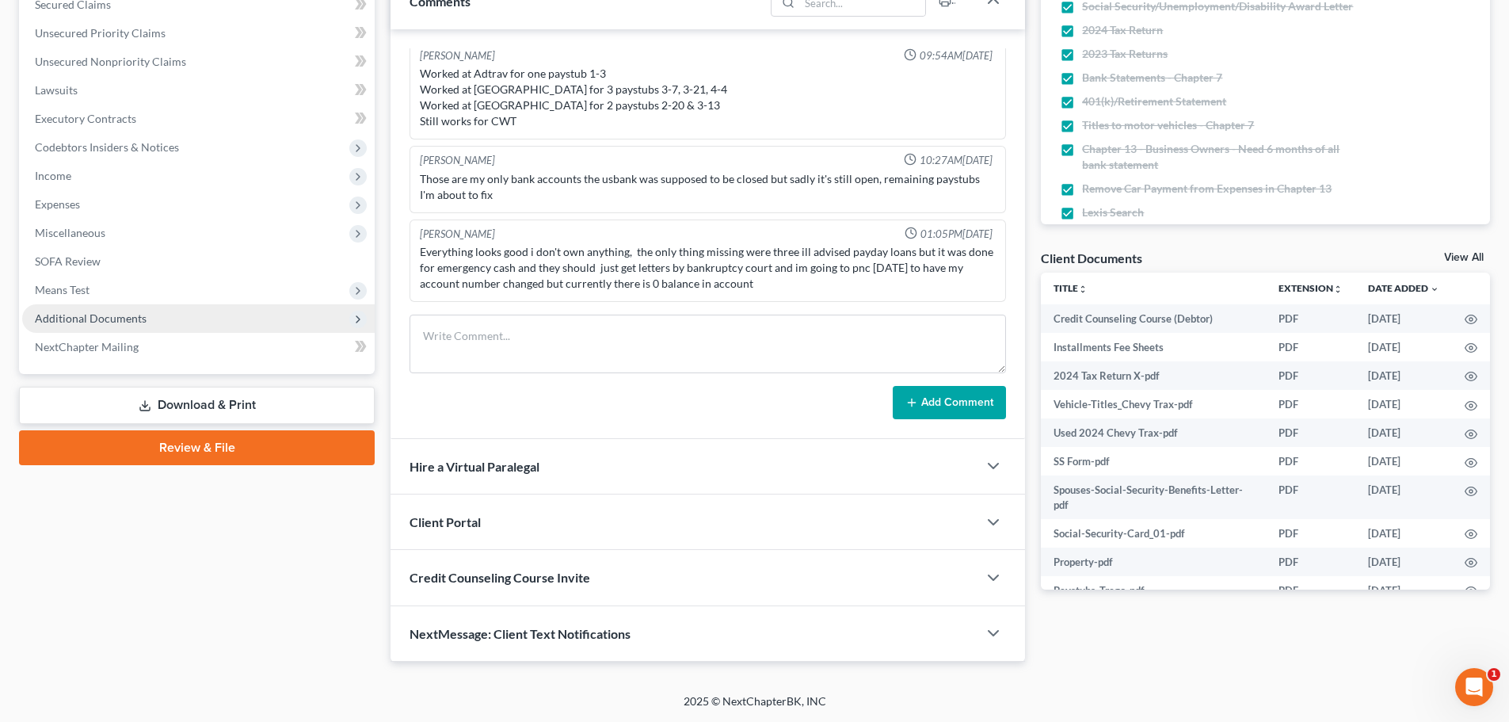
click at [128, 315] on span "Additional Documents" at bounding box center [91, 317] width 112 height 13
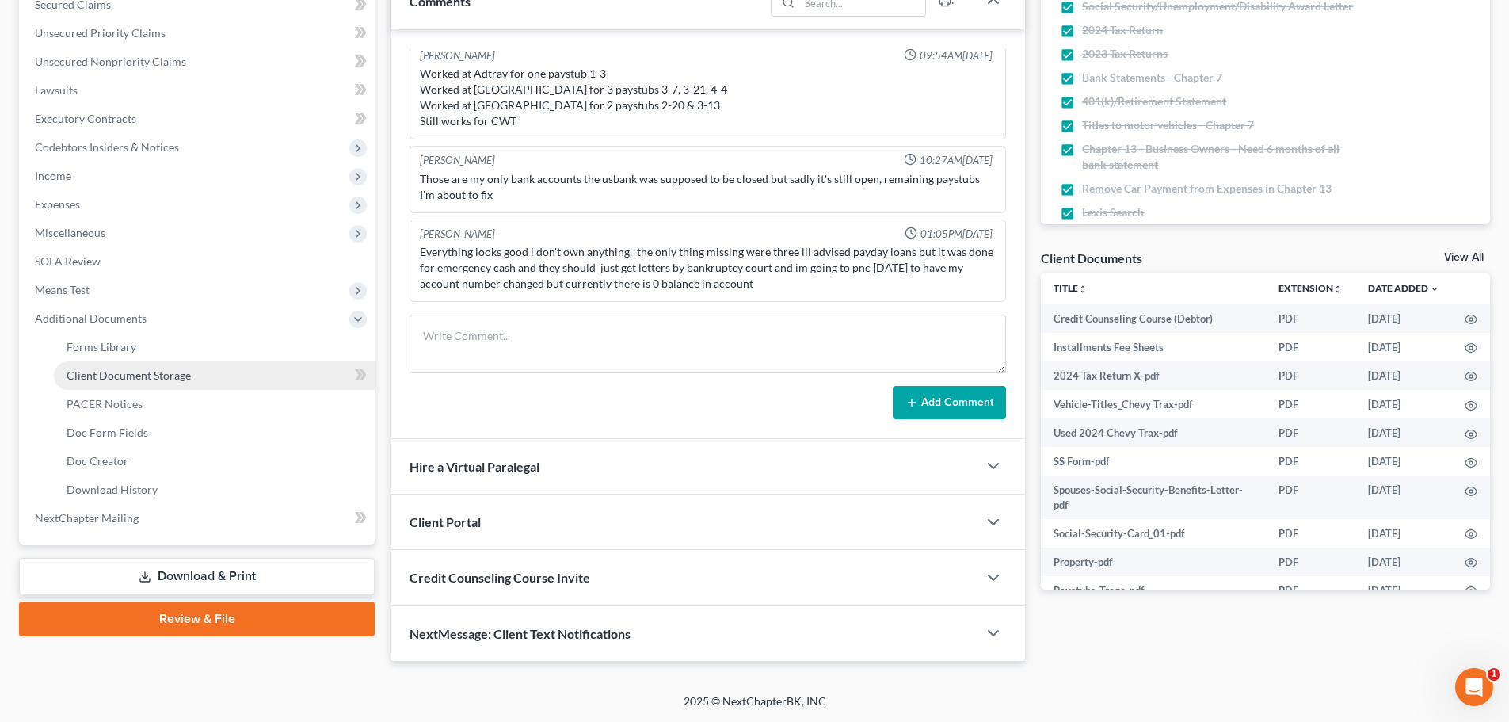
click at [150, 376] on span "Client Document Storage" at bounding box center [129, 374] width 124 height 13
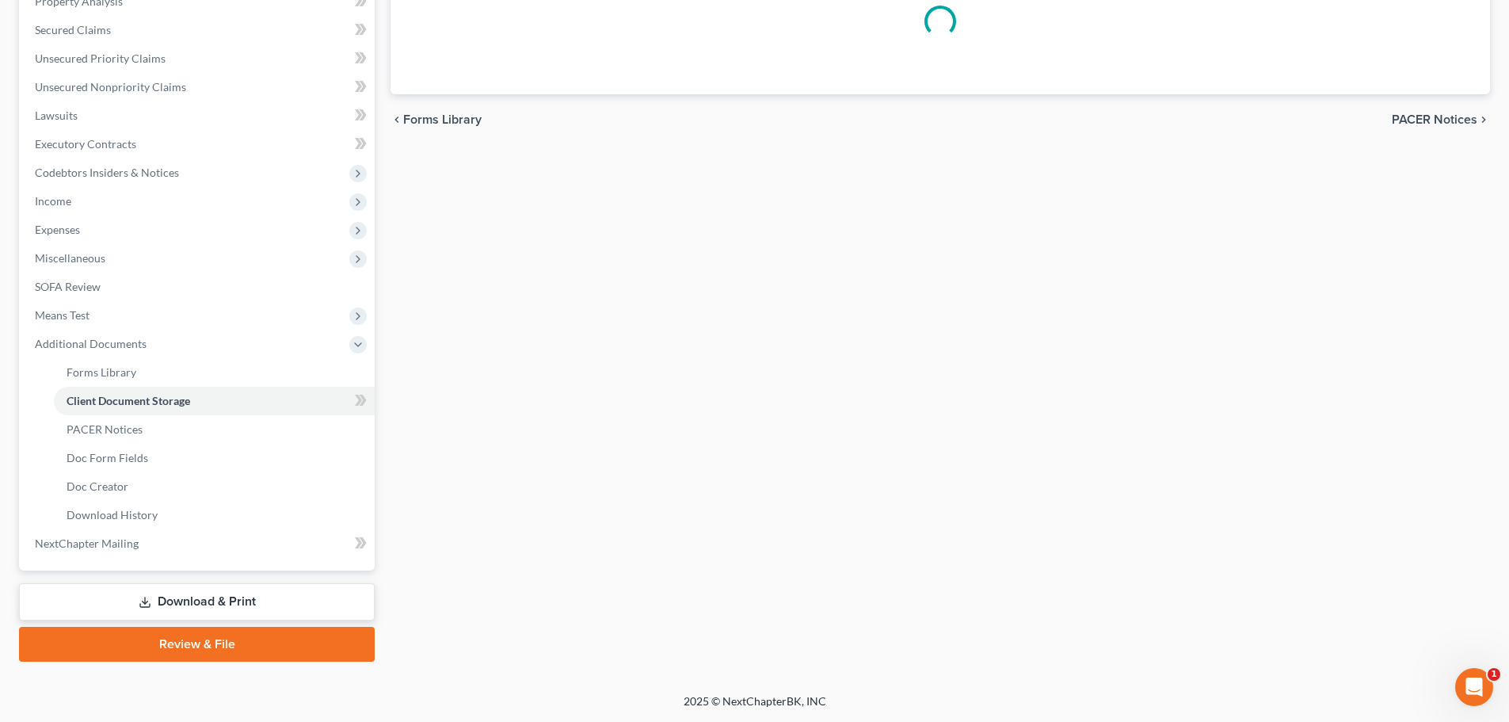
scroll to position [137, 0]
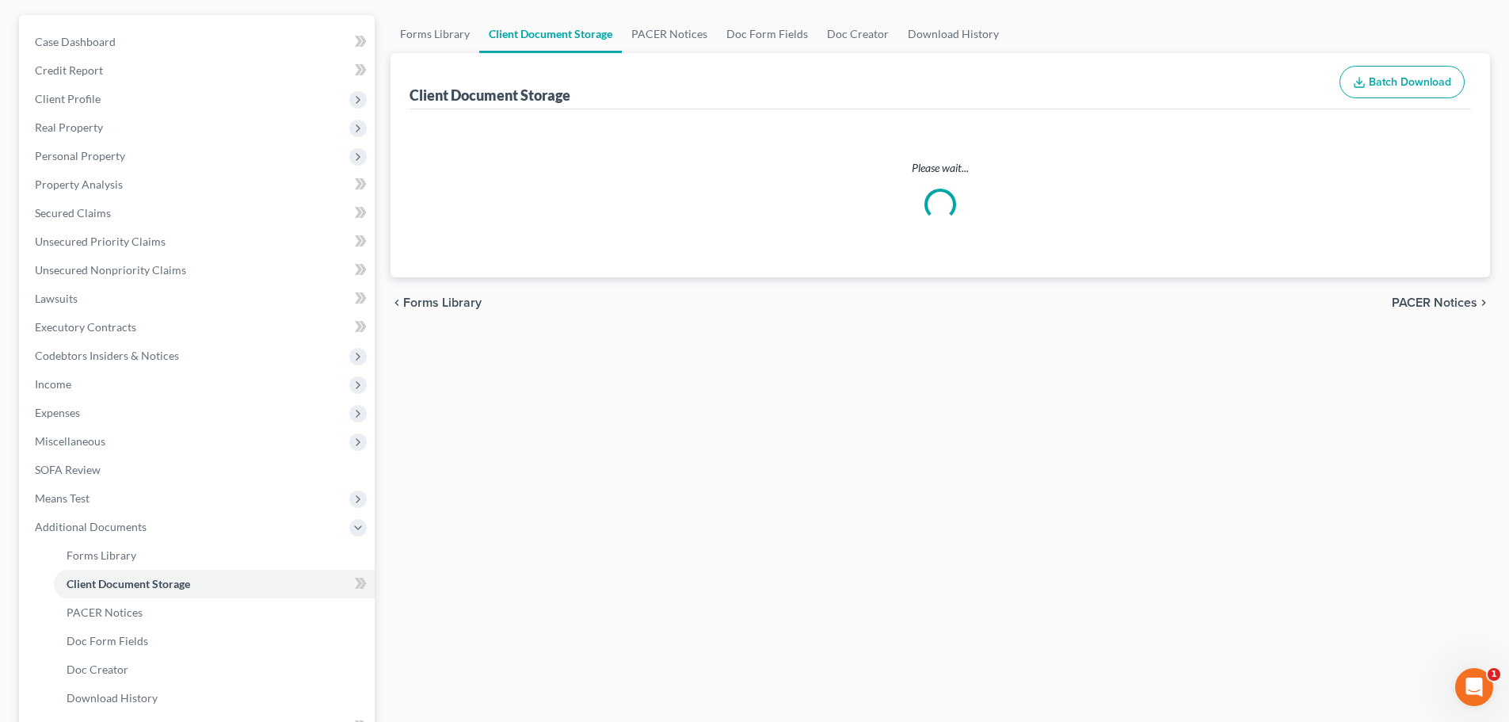
select select "52"
select select "61"
select select "7"
select select "37"
select select "7"
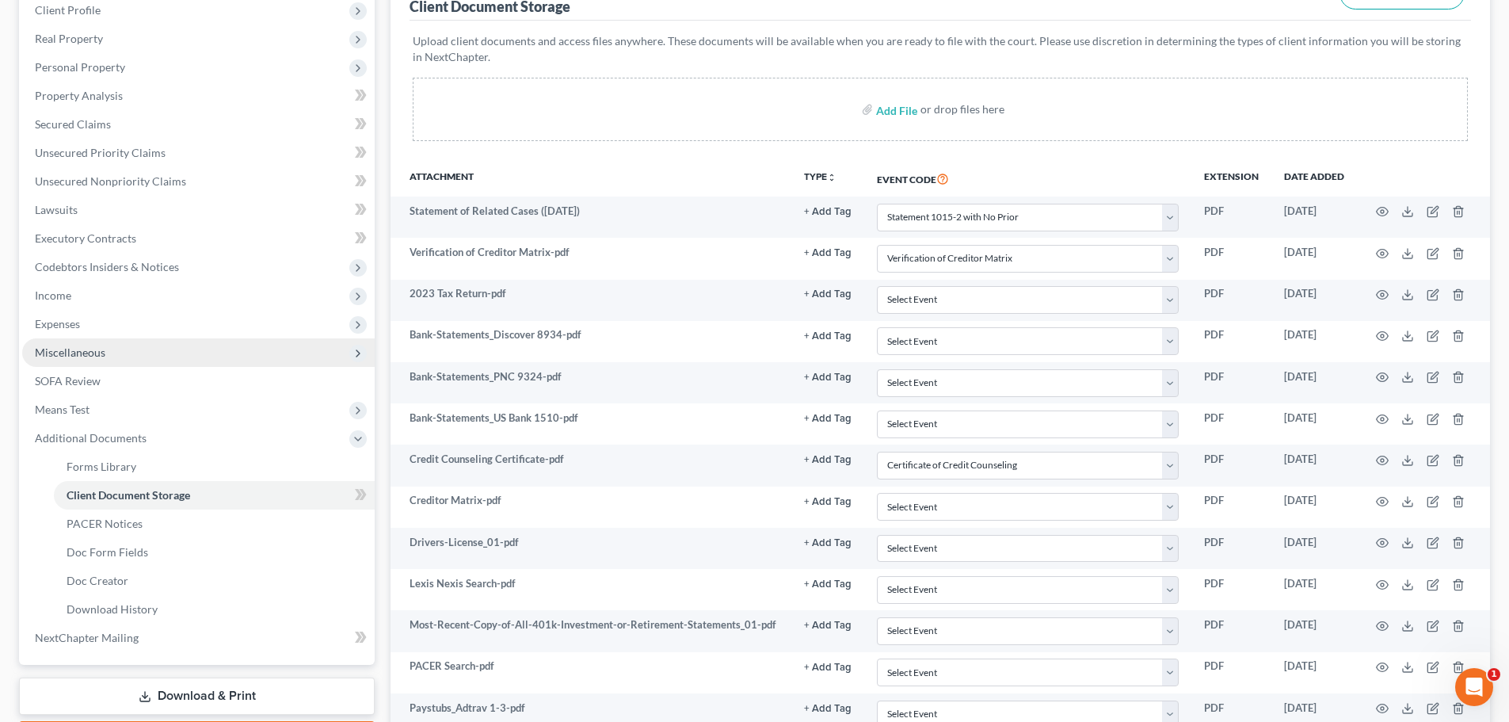
scroll to position [225, 0]
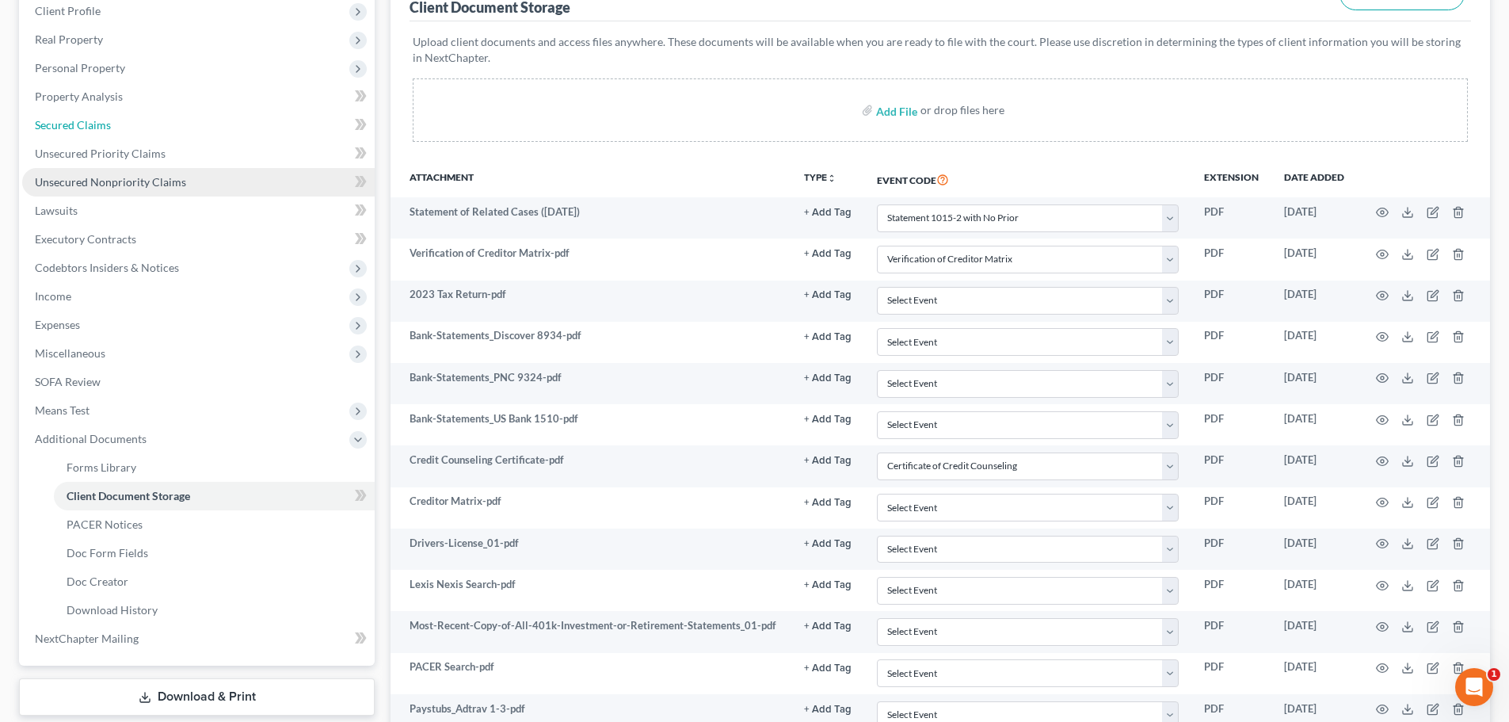
drag, startPoint x: 99, startPoint y: 119, endPoint x: 200, endPoint y: 172, distance: 113.8
click at [99, 119] on span "Secured Claims" at bounding box center [73, 124] width 76 height 13
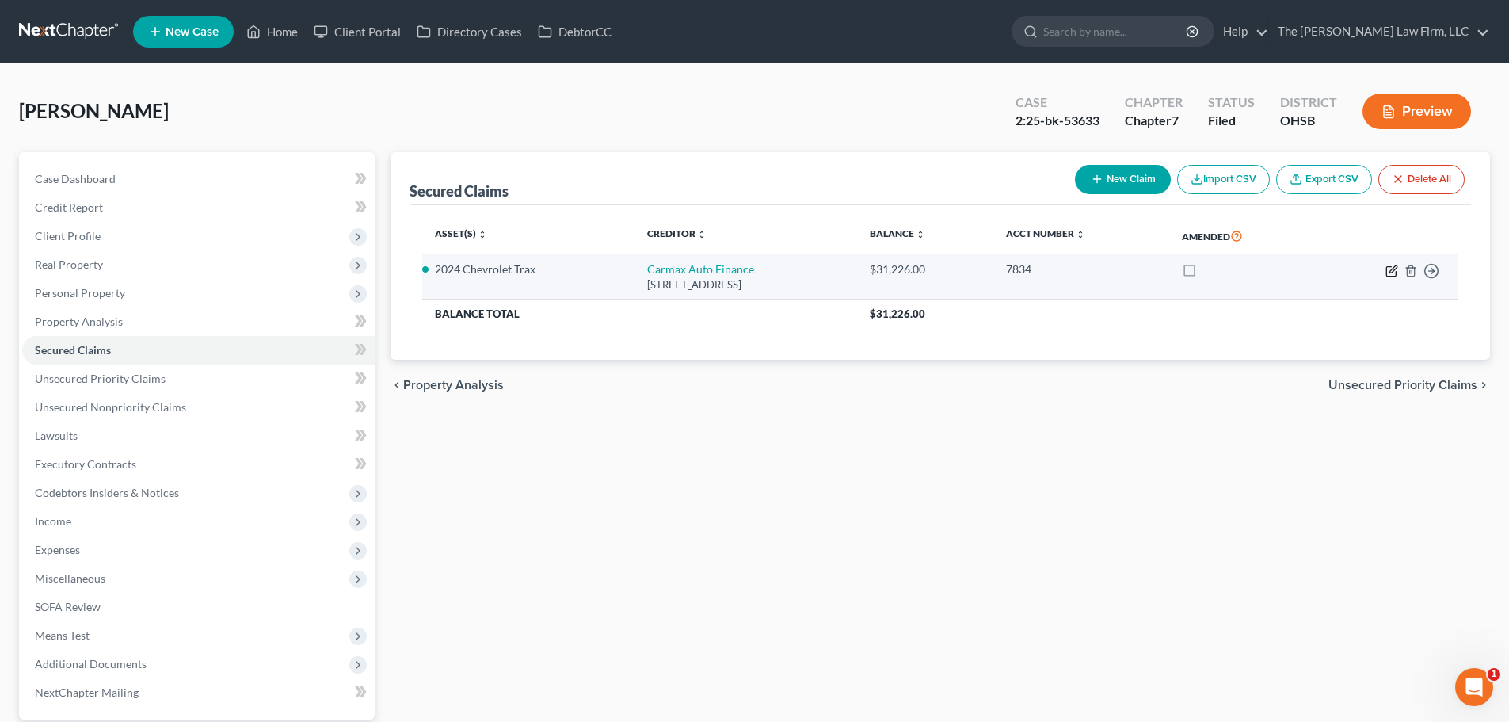
click at [1387, 271] on icon "button" at bounding box center [1392, 271] width 10 height 10
select select "10"
select select "0"
select select "17"
select select "2"
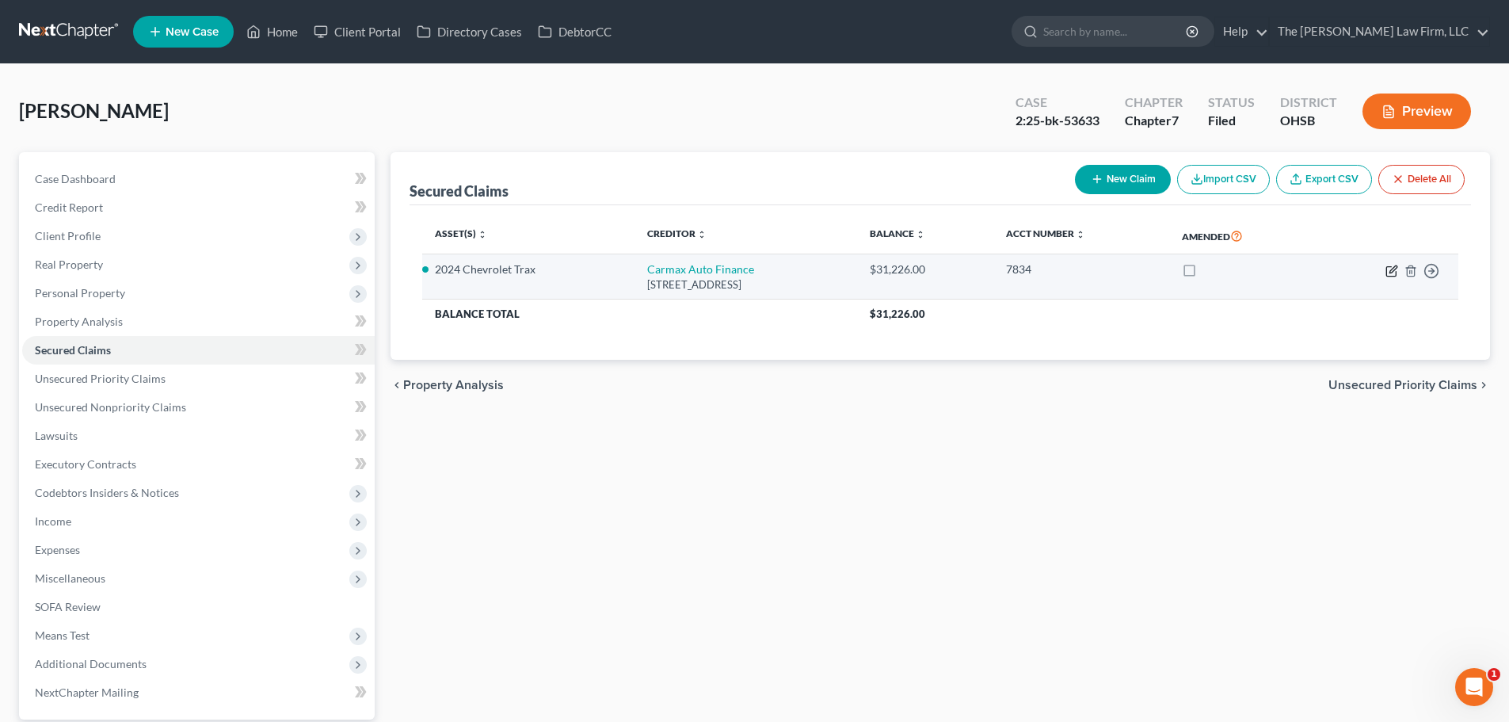
select select "0"
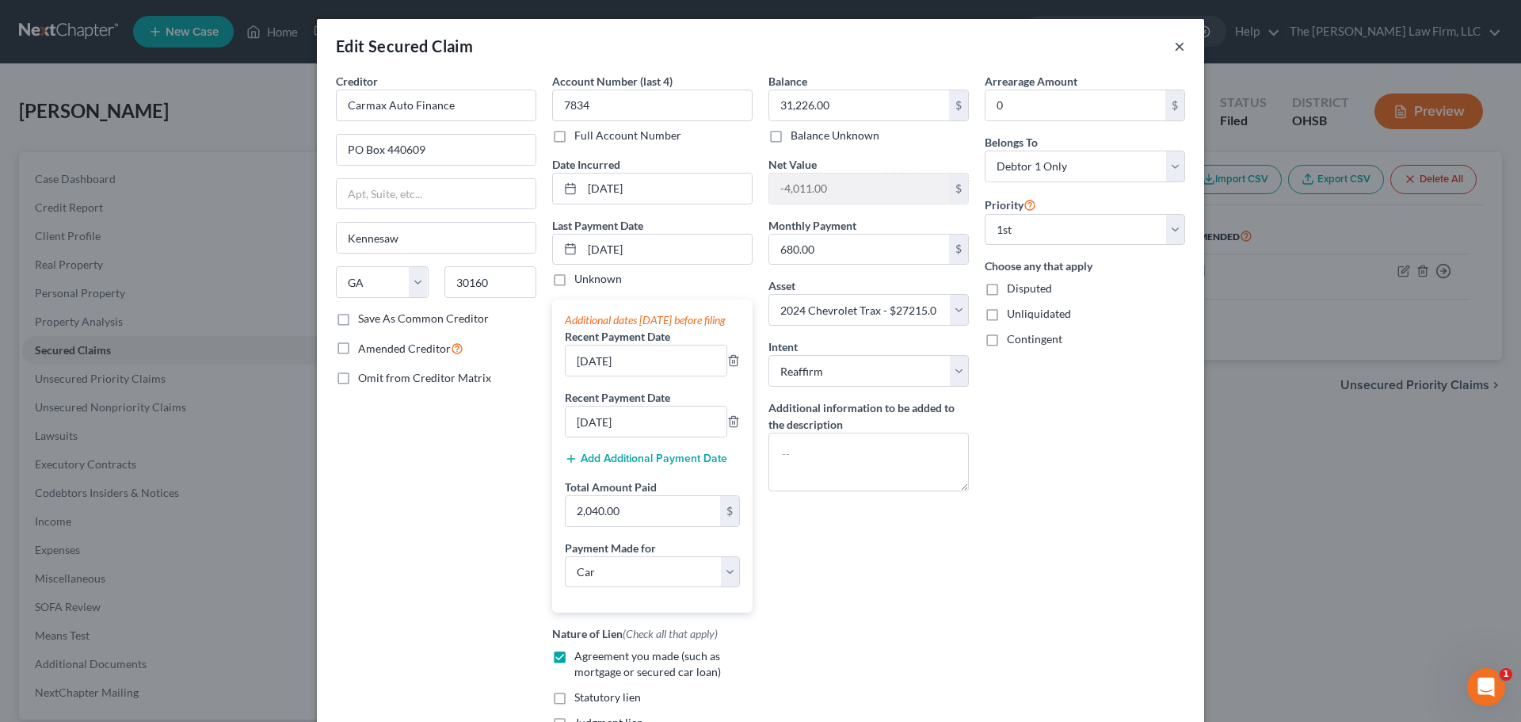
click at [1178, 44] on button "×" at bounding box center [1179, 45] width 11 height 19
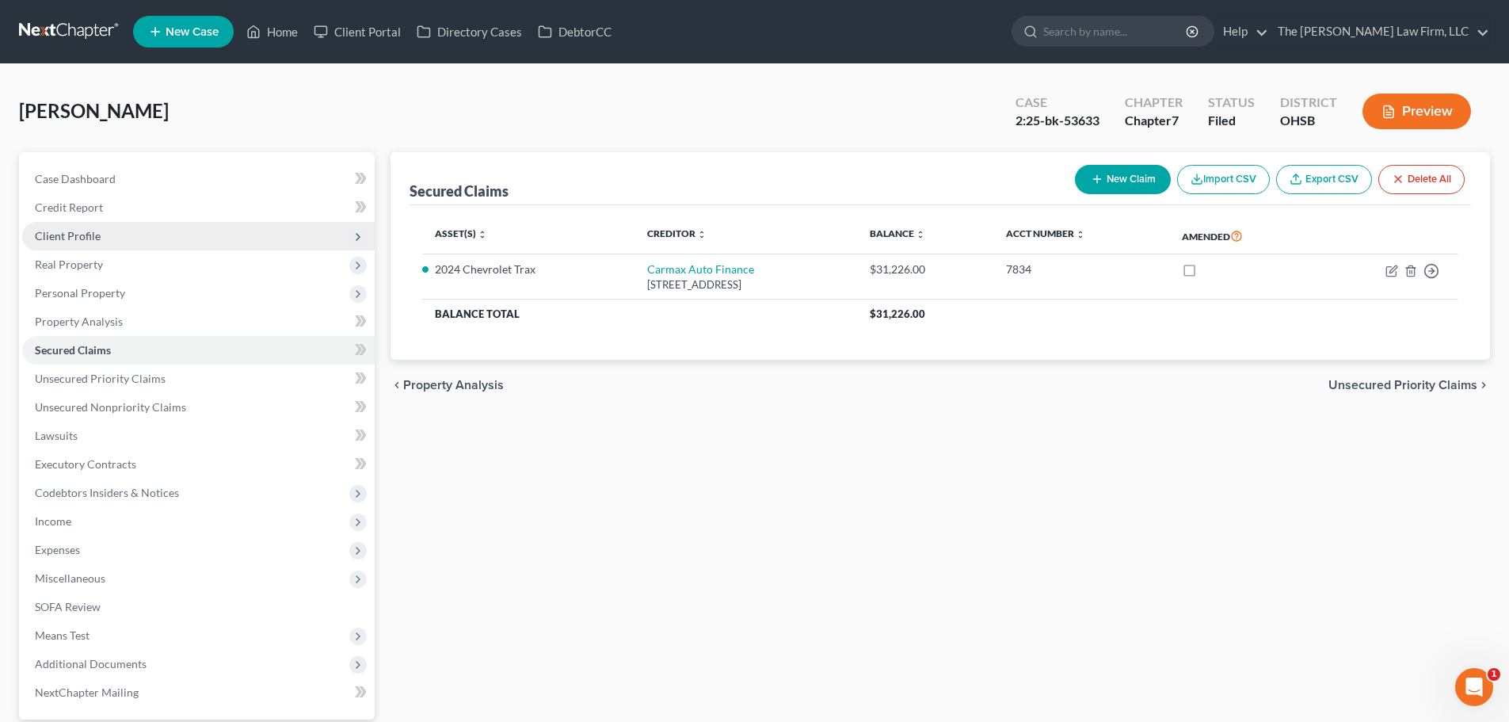
click at [79, 239] on span "Client Profile" at bounding box center [68, 235] width 66 height 13
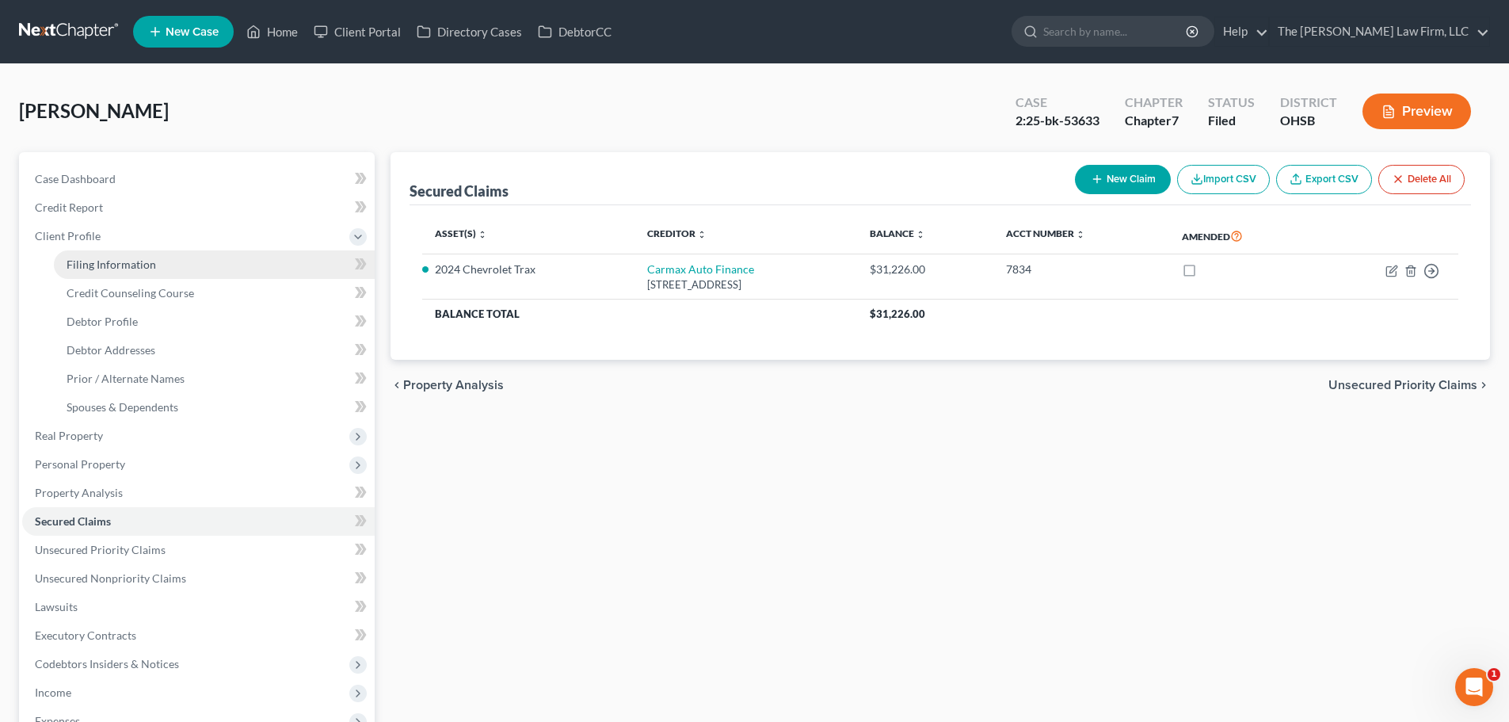
click at [87, 265] on span "Filing Information" at bounding box center [112, 264] width 90 height 13
select select "1"
select select "0"
select select "62"
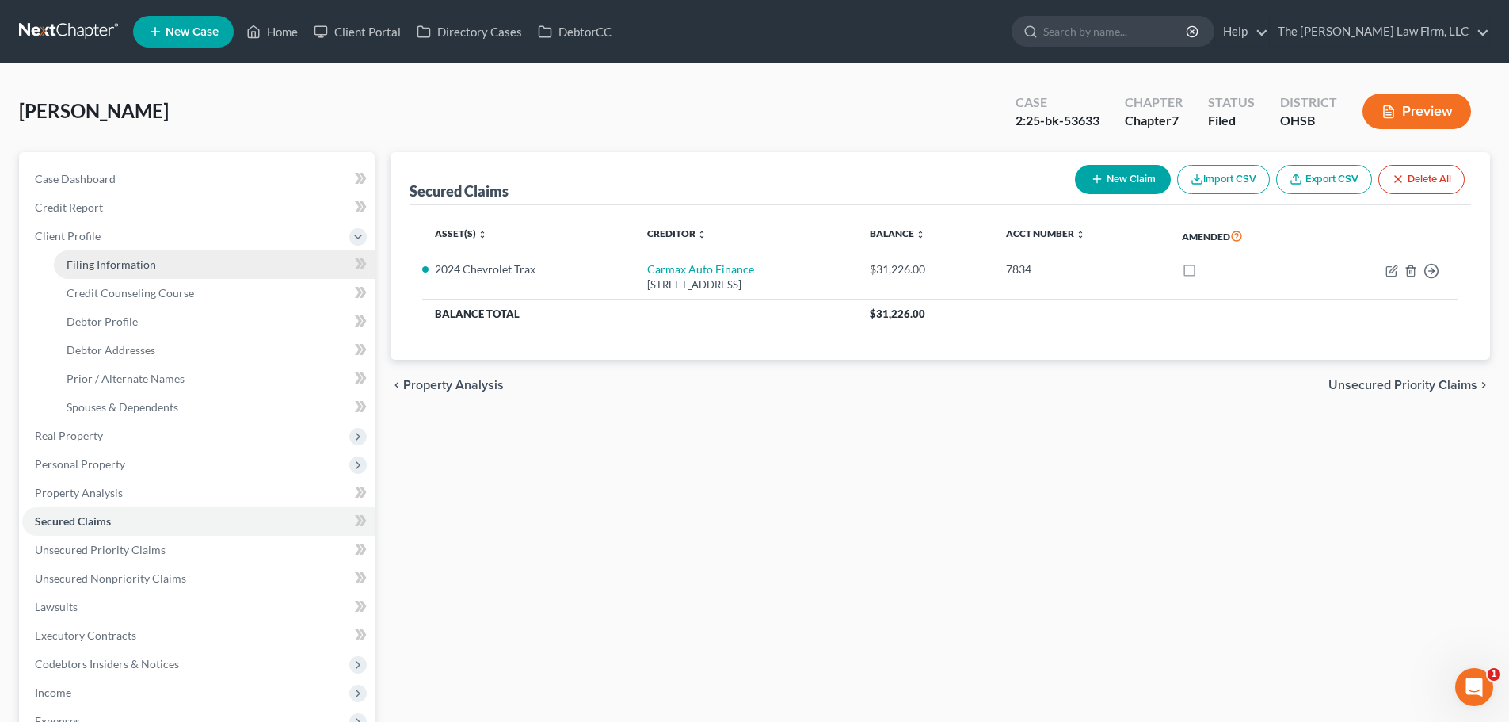
select select "2"
select select "36"
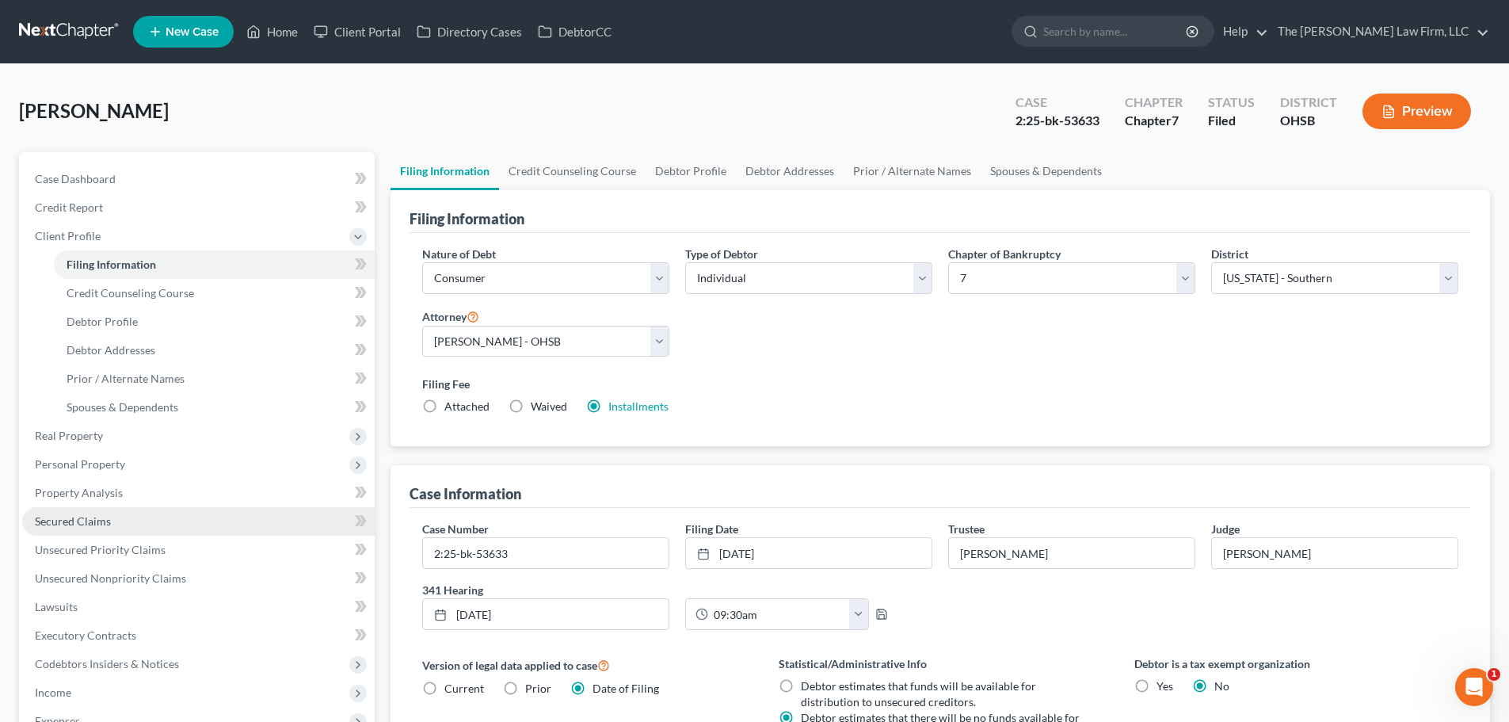
click at [62, 525] on span "Secured Claims" at bounding box center [73, 520] width 76 height 13
